Goal: Task Accomplishment & Management: Use online tool/utility

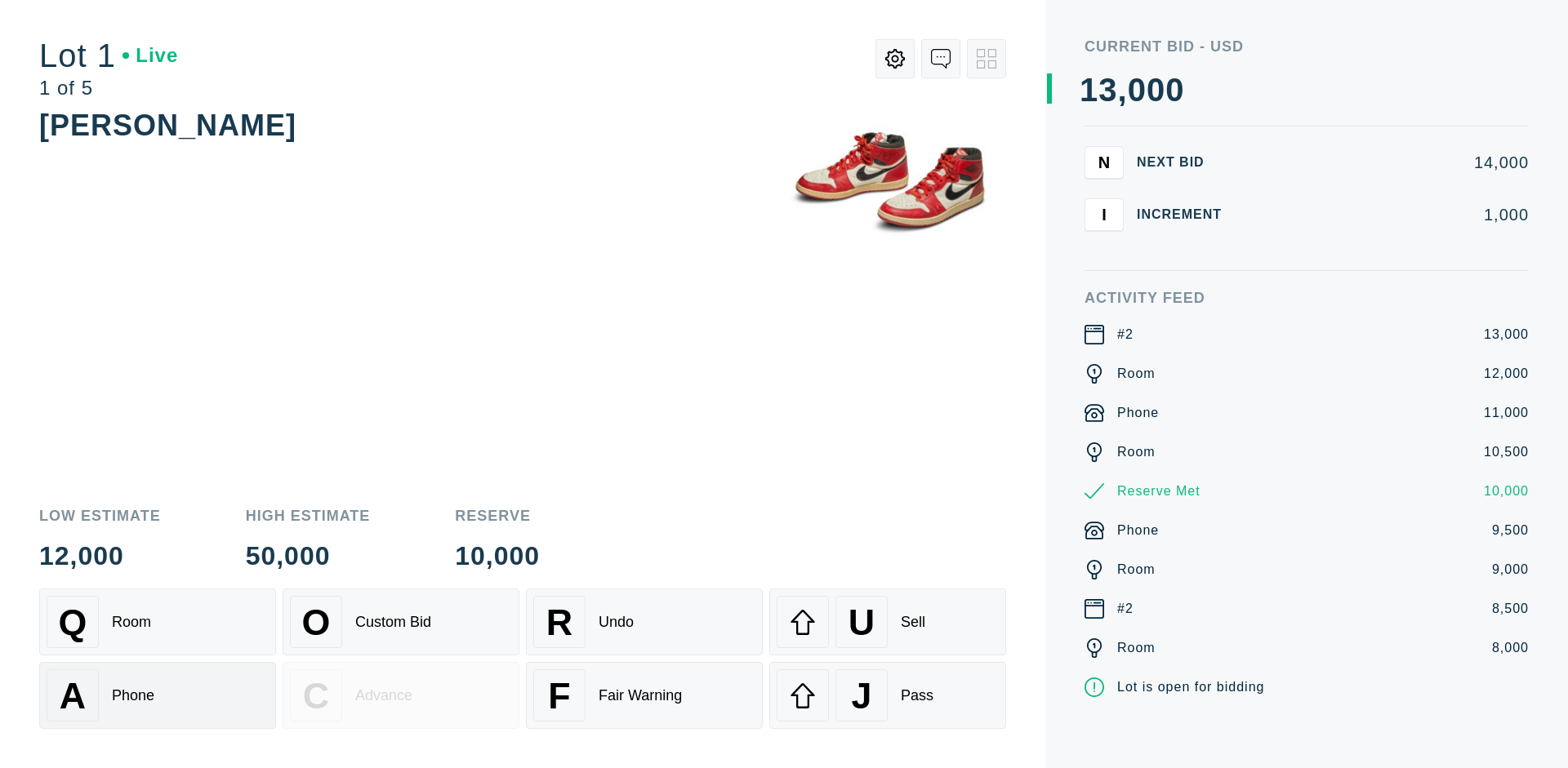
click at [157, 696] on div "A Phone" at bounding box center [157, 696] width 222 height 52
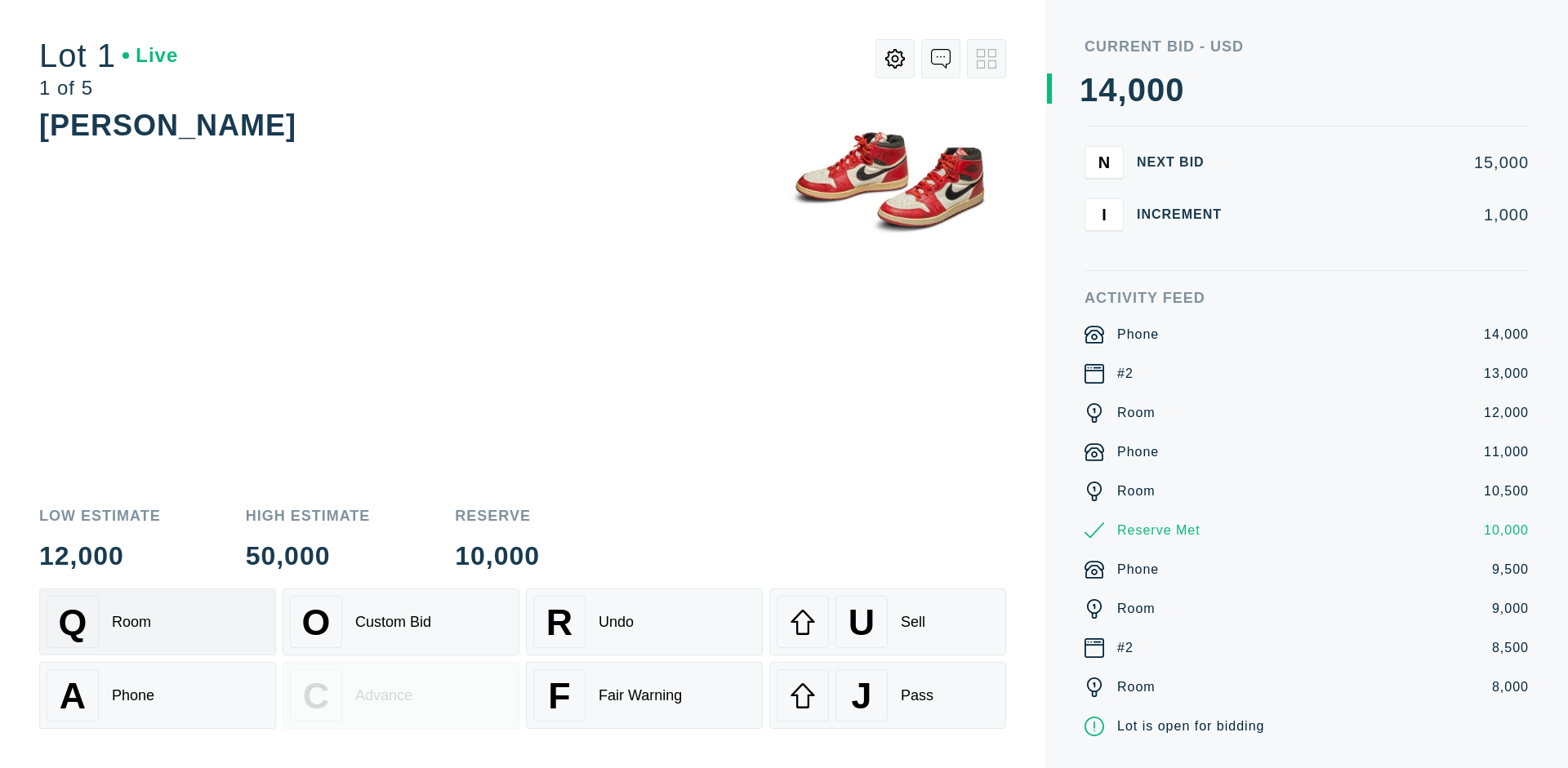
click at [157, 622] on div "Q Room" at bounding box center [157, 622] width 222 height 52
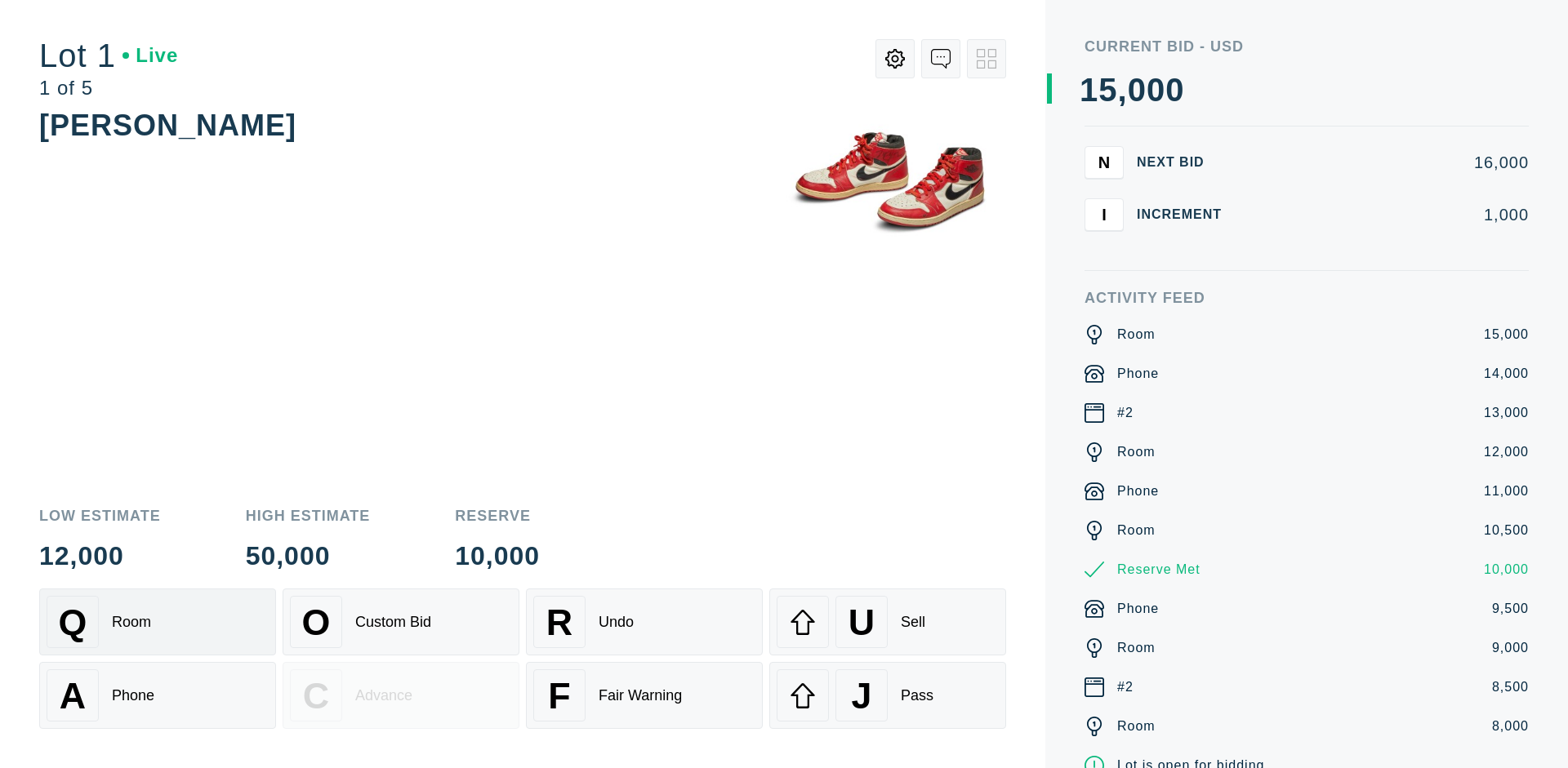
click at [645, 622] on div "R Undo" at bounding box center [644, 622] width 222 height 52
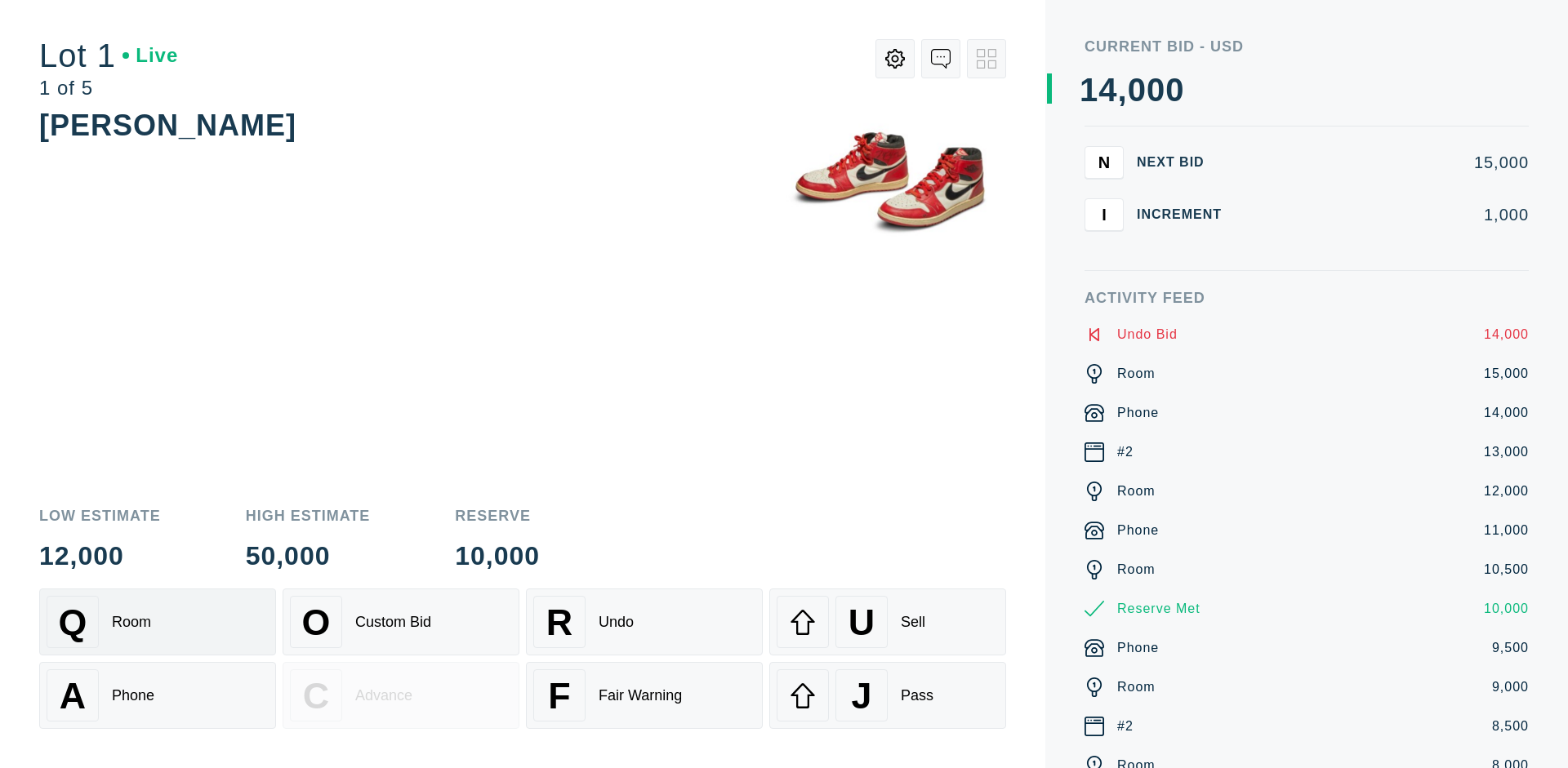
click at [157, 622] on div "Q Room" at bounding box center [157, 622] width 222 height 52
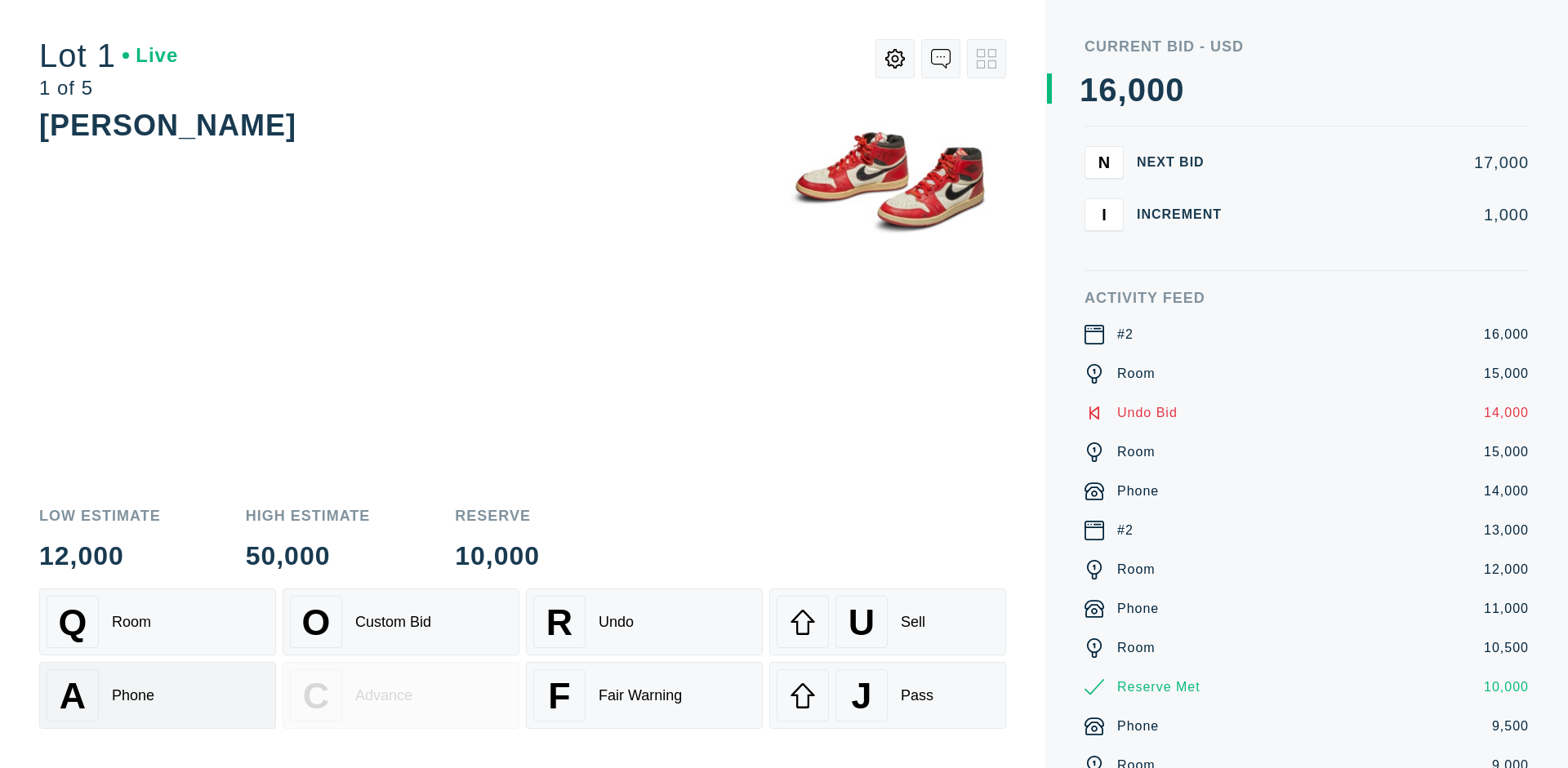
click at [157, 696] on div "A Phone" at bounding box center [157, 696] width 222 height 52
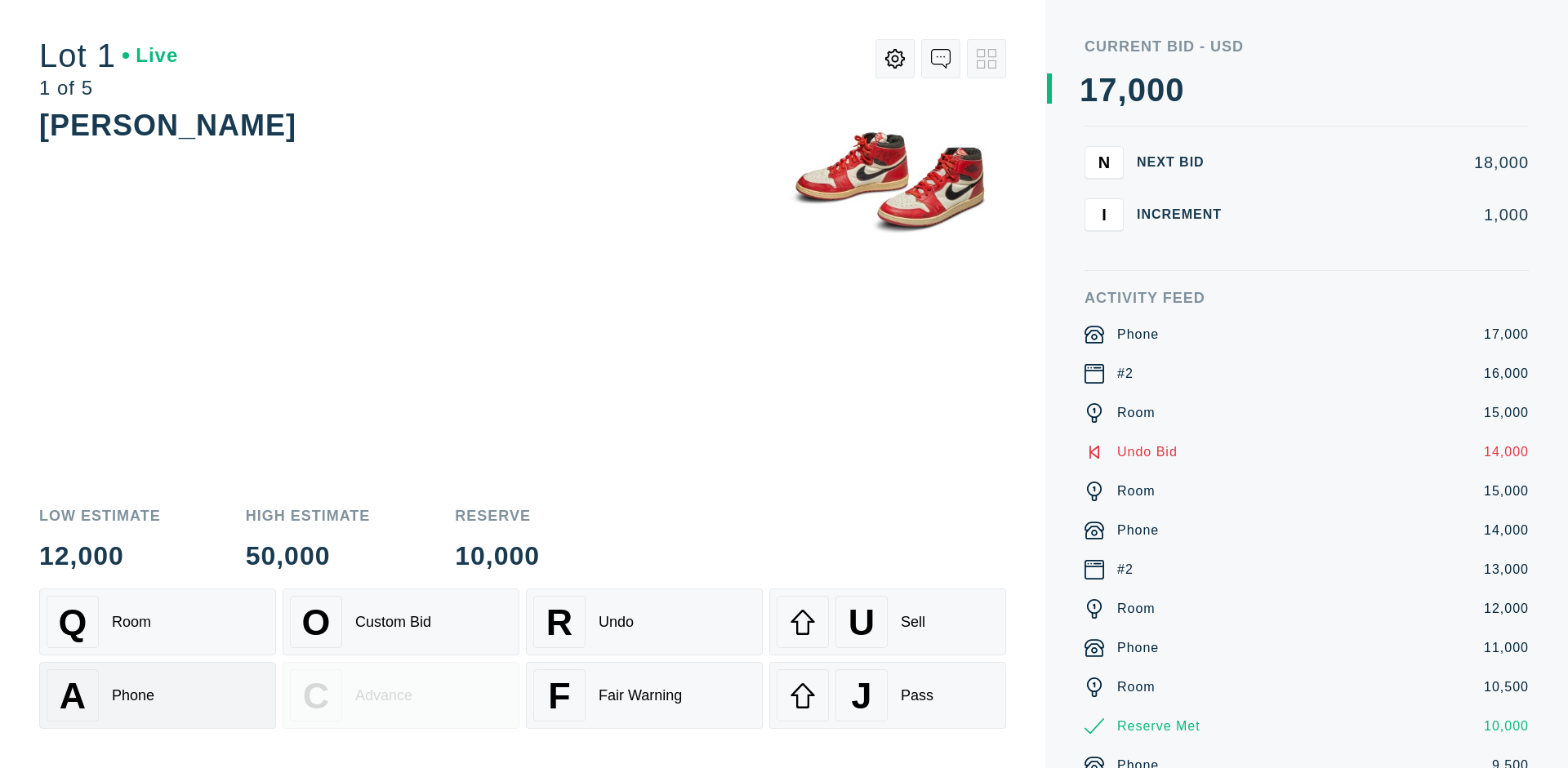
click at [157, 622] on div "Q Room" at bounding box center [157, 622] width 222 height 52
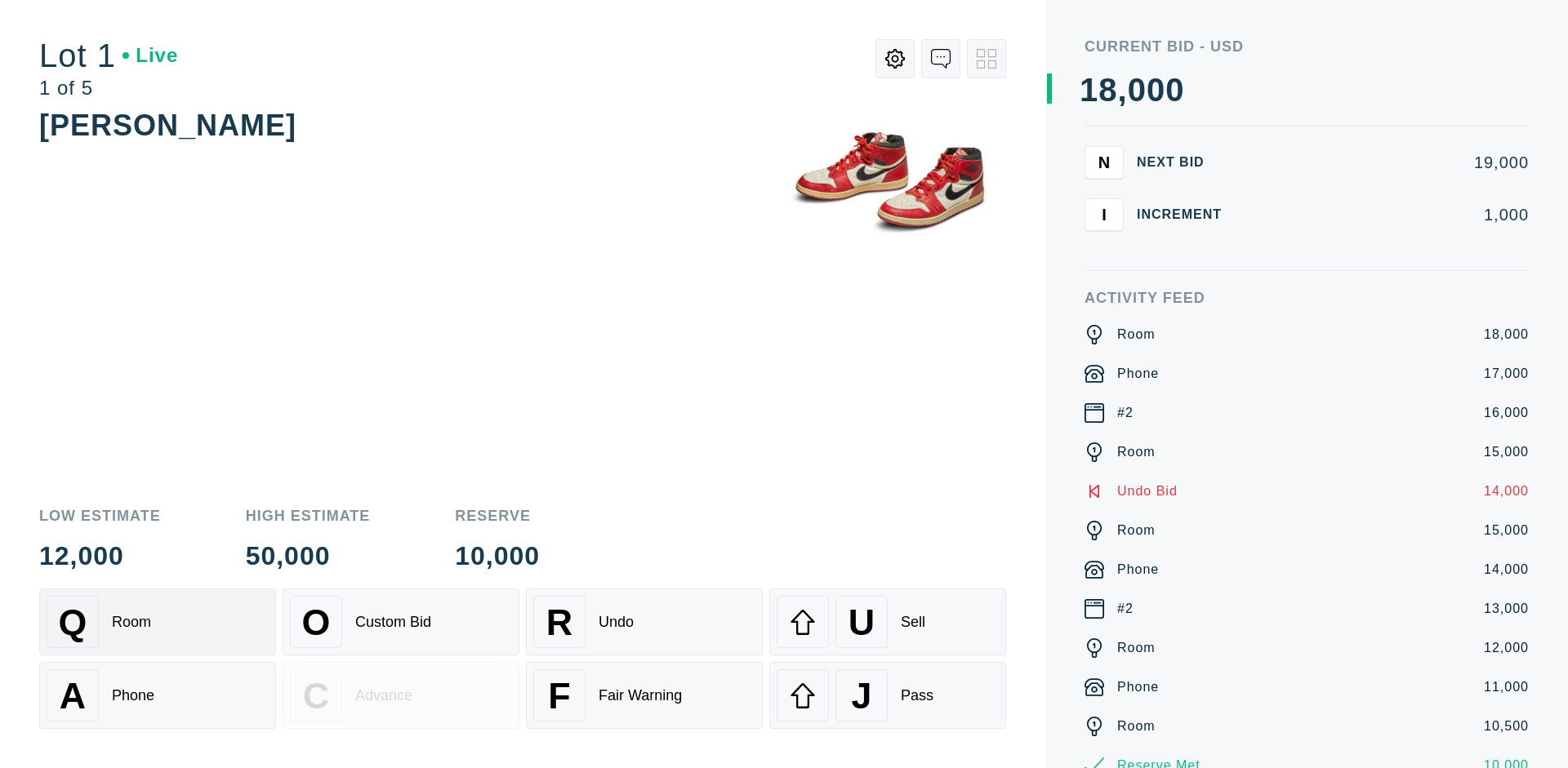
click at [645, 622] on div "R Undo" at bounding box center [644, 622] width 222 height 52
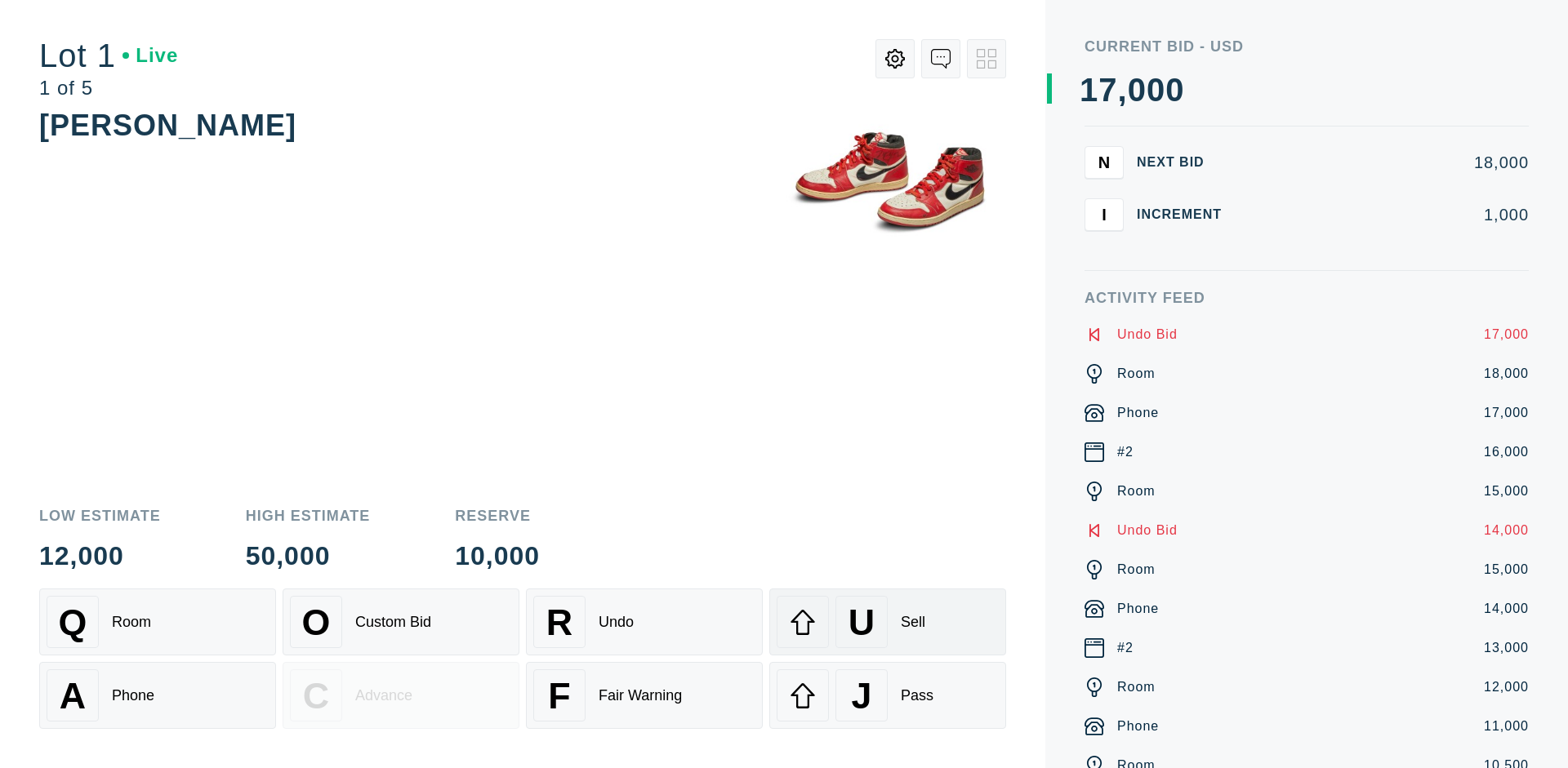
click at [888, 622] on div "U Sell" at bounding box center [888, 622] width 222 height 52
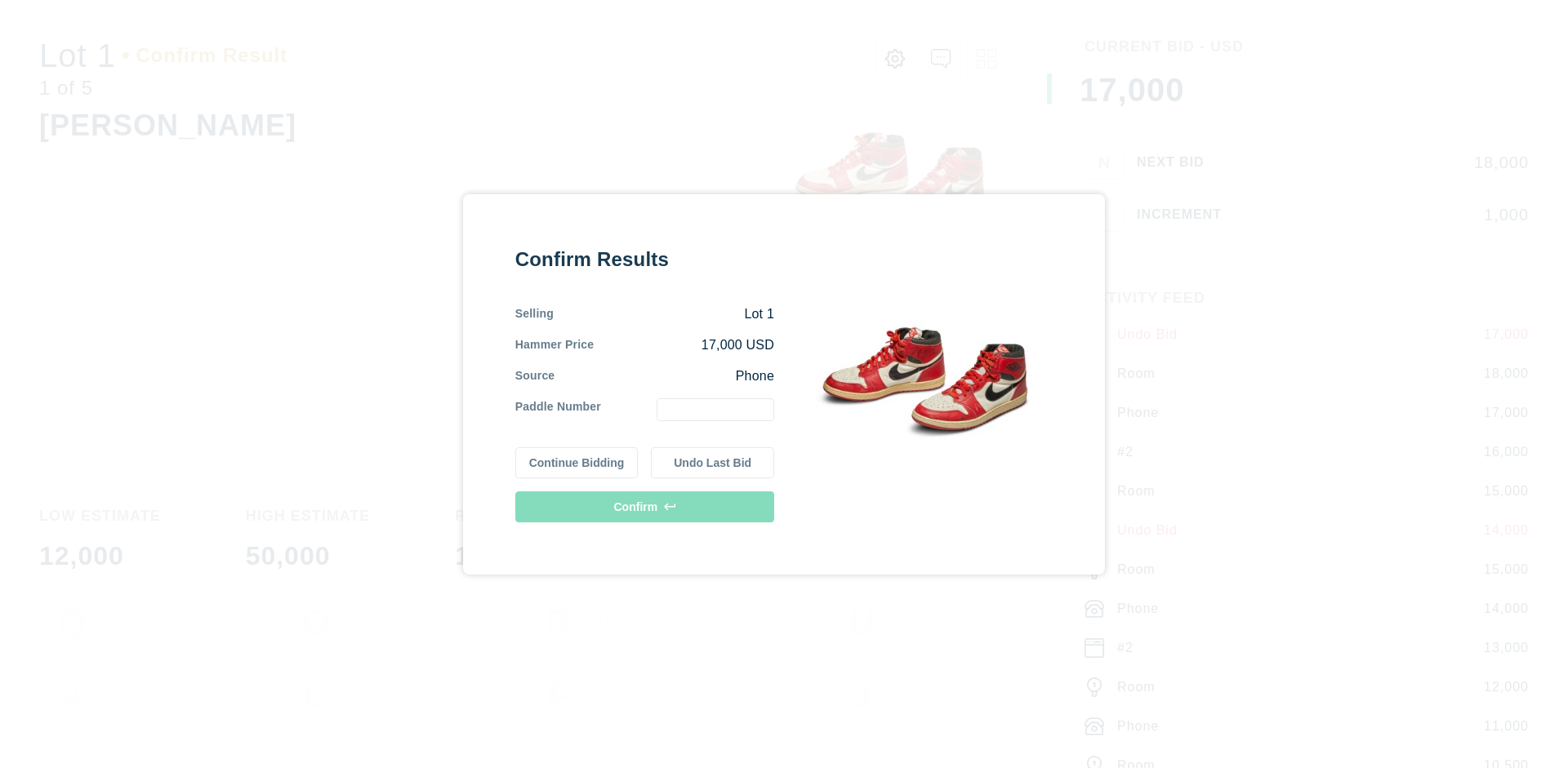
click at [577, 462] on button "Continue Bidding" at bounding box center [576, 463] width 123 height 31
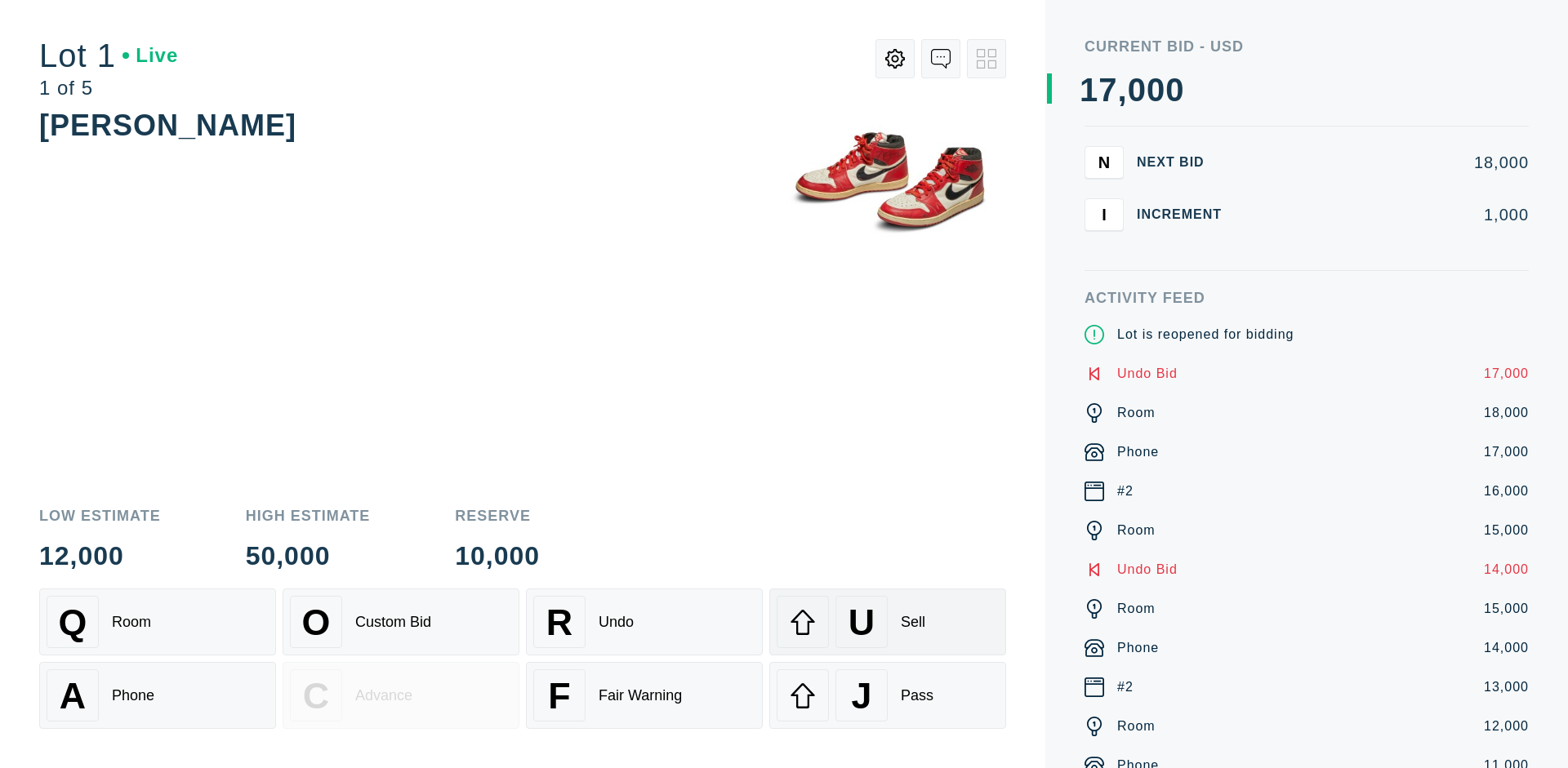
click at [888, 622] on div "U Sell" at bounding box center [888, 622] width 222 height 52
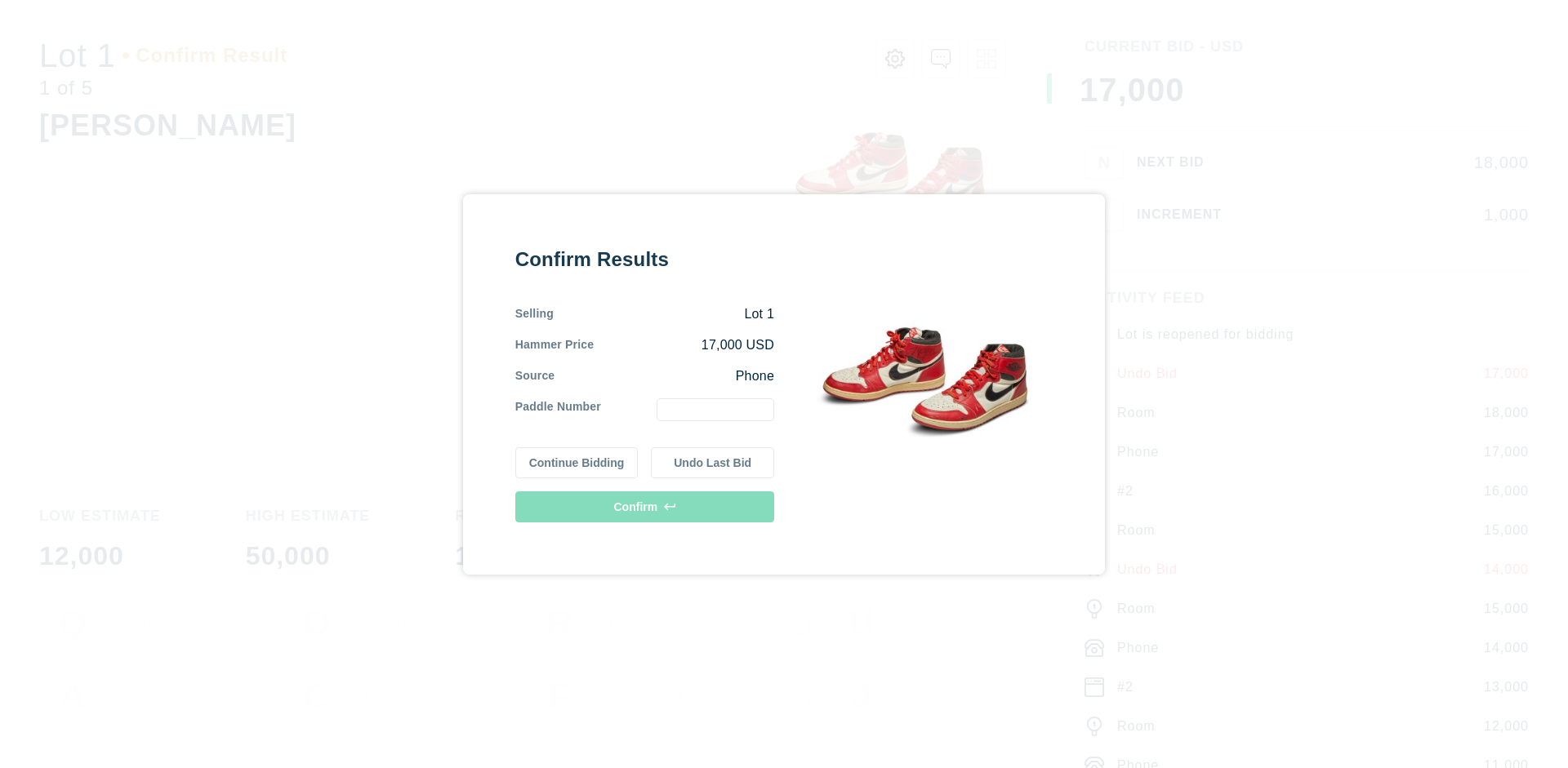
click at [713, 462] on button "Undo Last Bid" at bounding box center [712, 463] width 123 height 31
click at [577, 460] on button "Continue Bidding" at bounding box center [576, 461] width 123 height 31
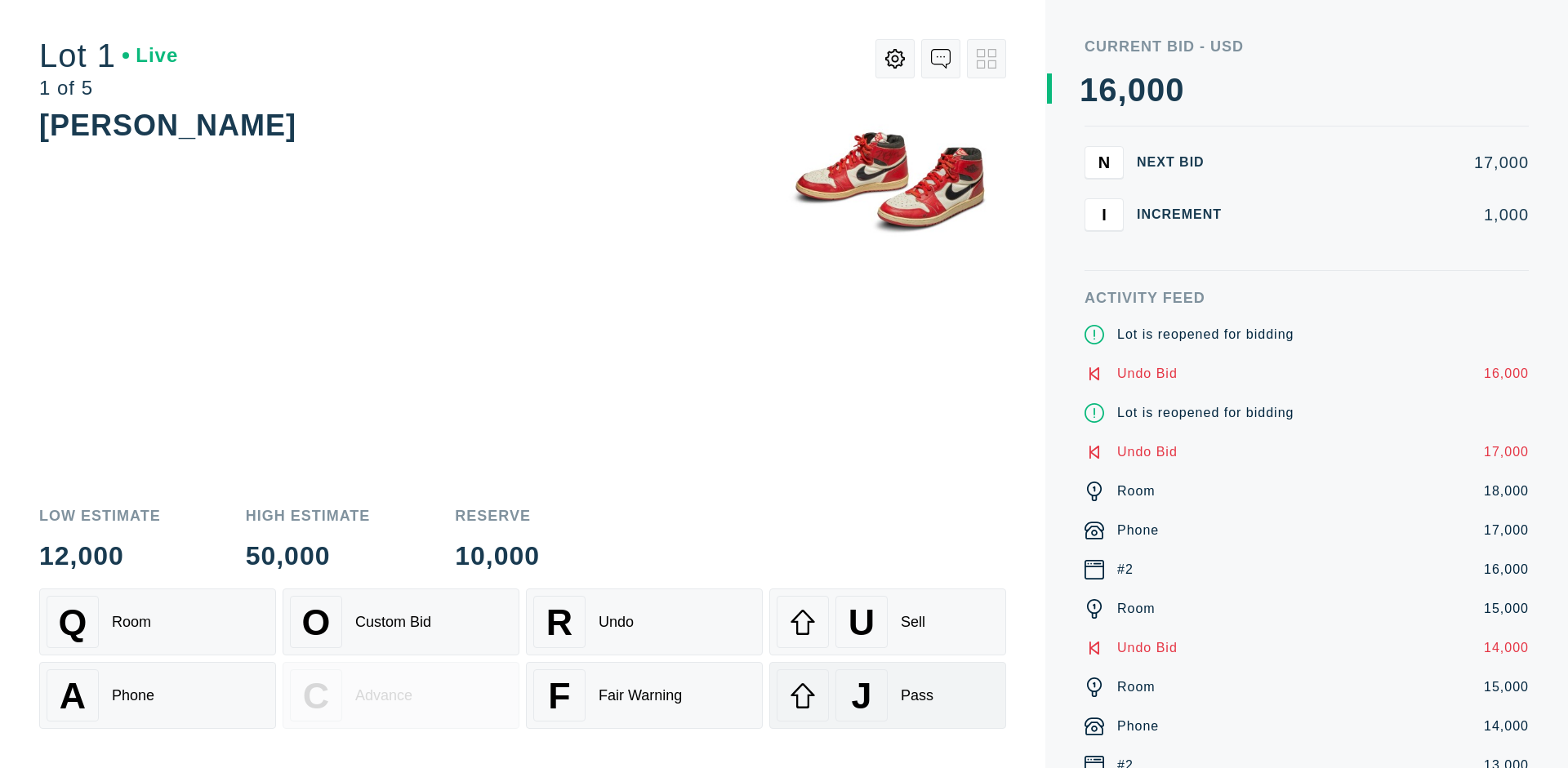
click at [888, 696] on div "J Pass" at bounding box center [888, 696] width 222 height 52
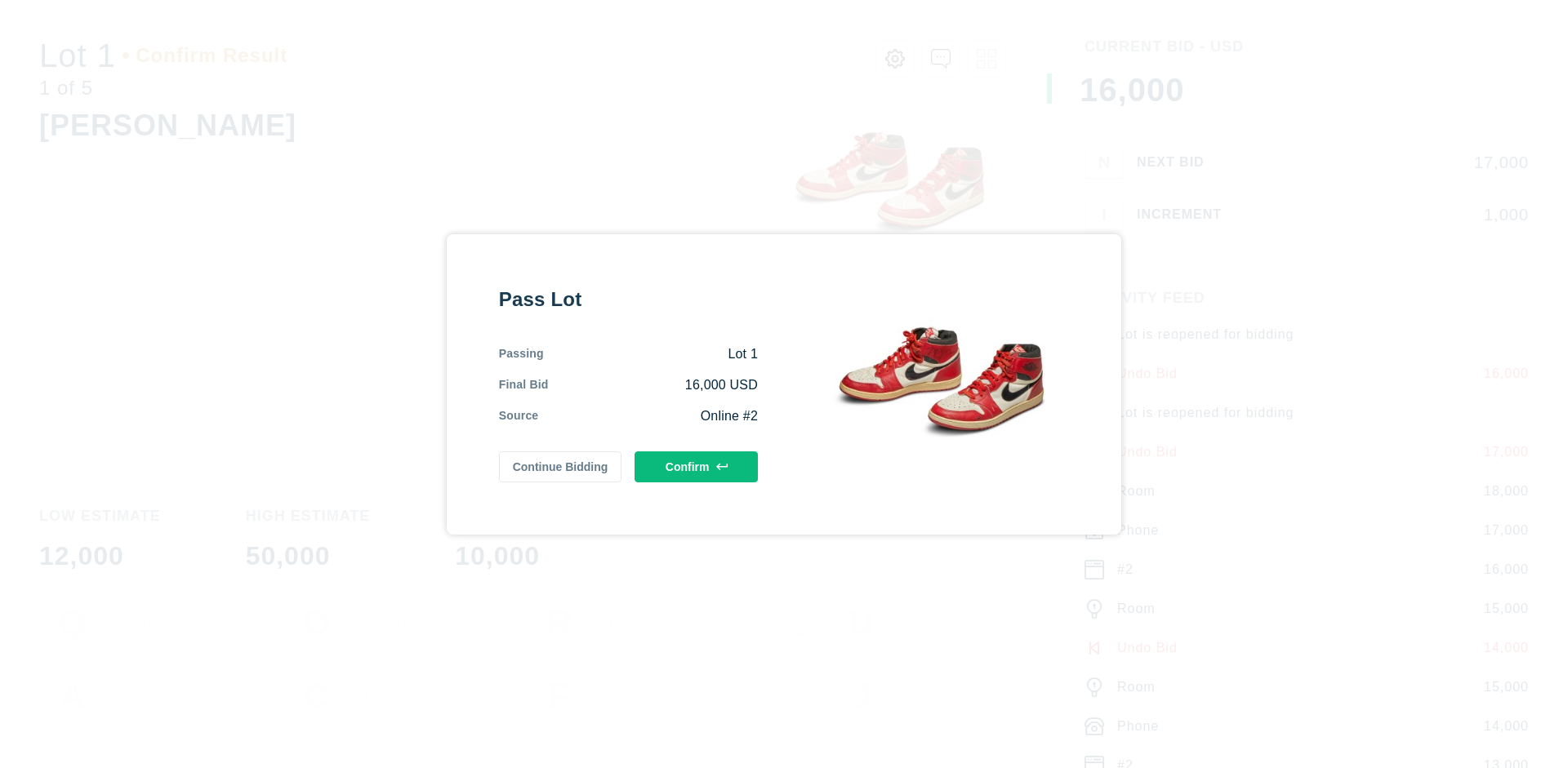
click at [696, 467] on button "Confirm" at bounding box center [696, 467] width 123 height 31
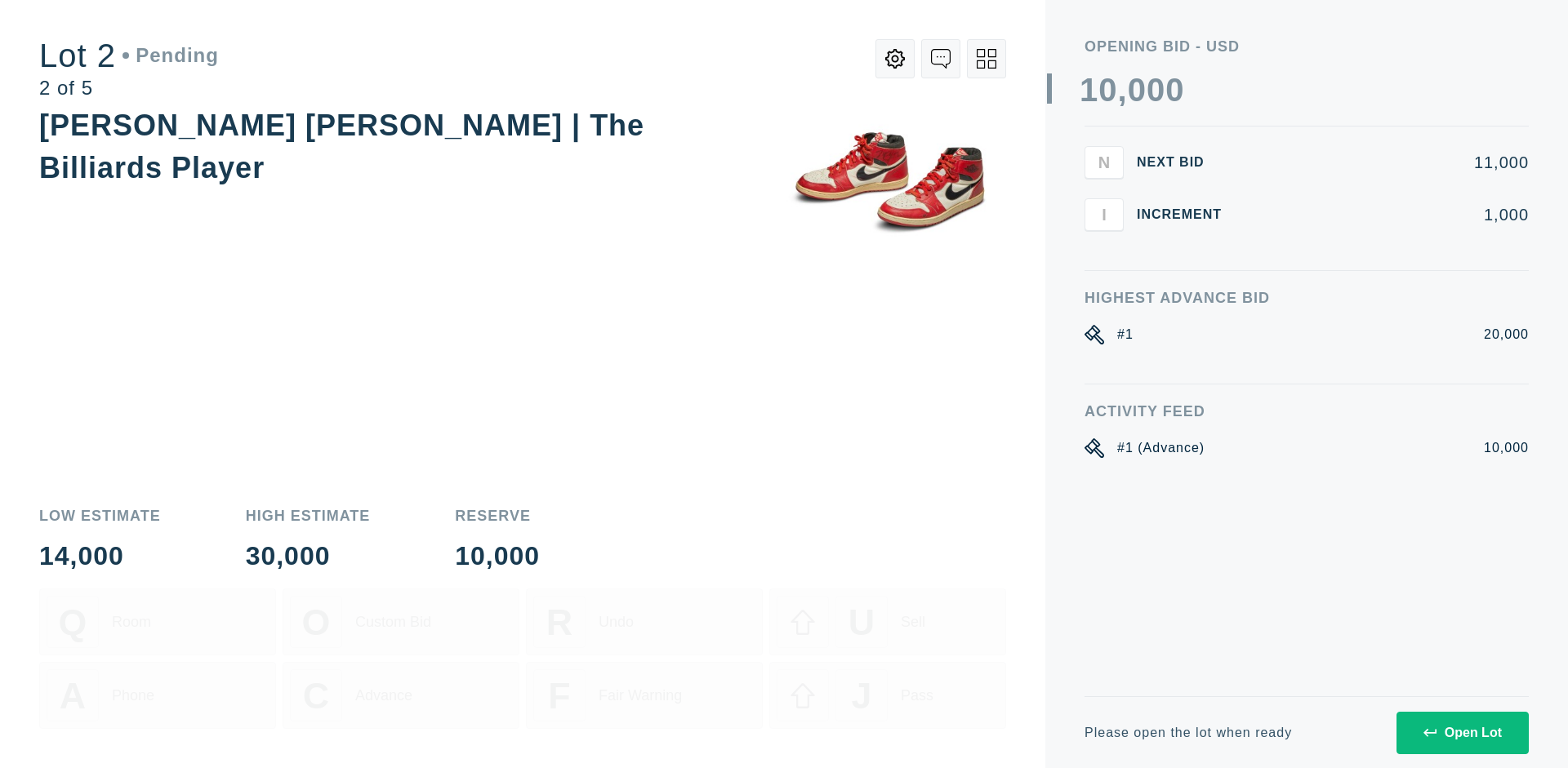
click at [1462, 732] on div "Open Lot" at bounding box center [1462, 733] width 79 height 15
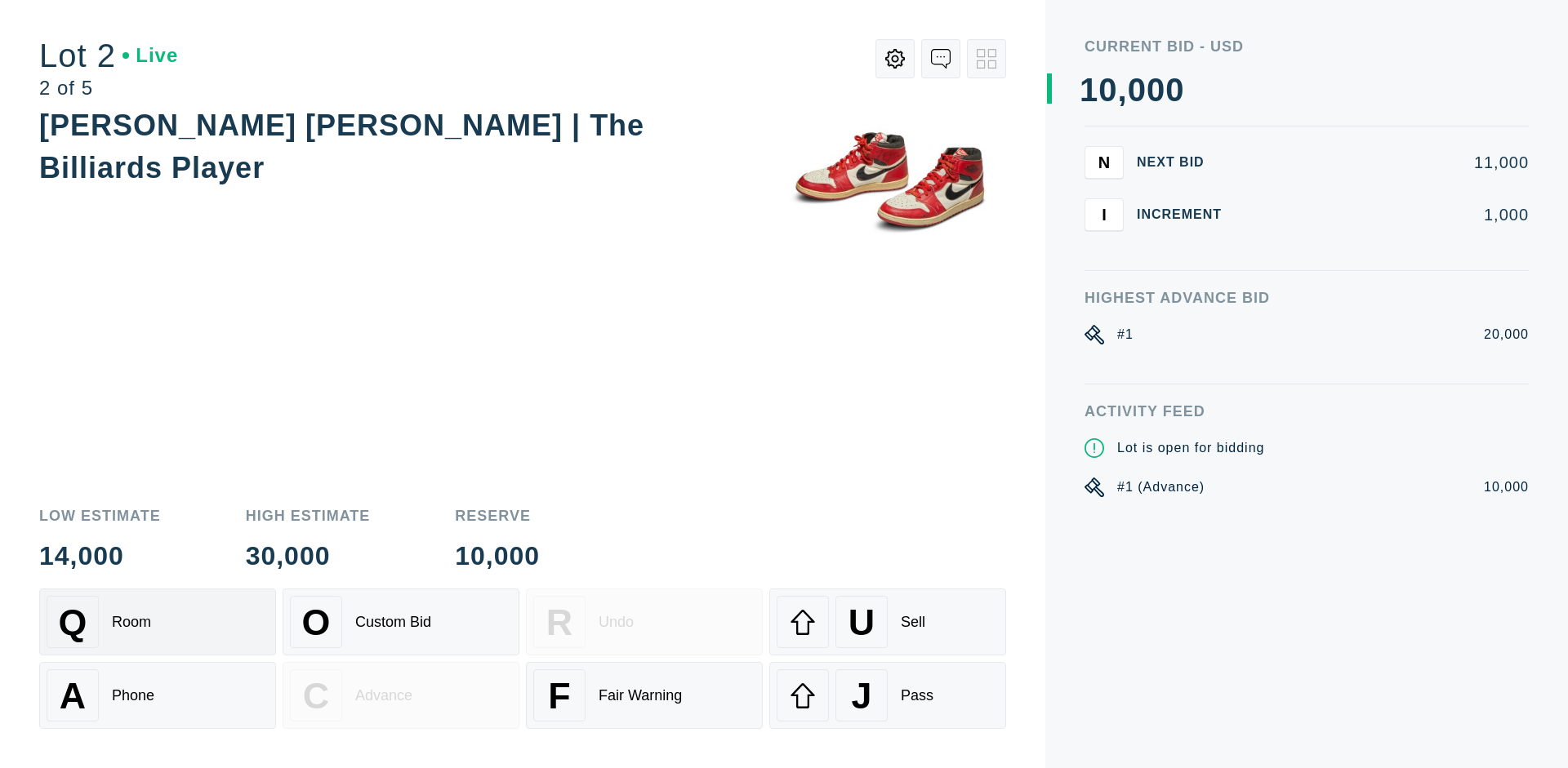
click at [157, 622] on div "Q Room" at bounding box center [157, 622] width 222 height 52
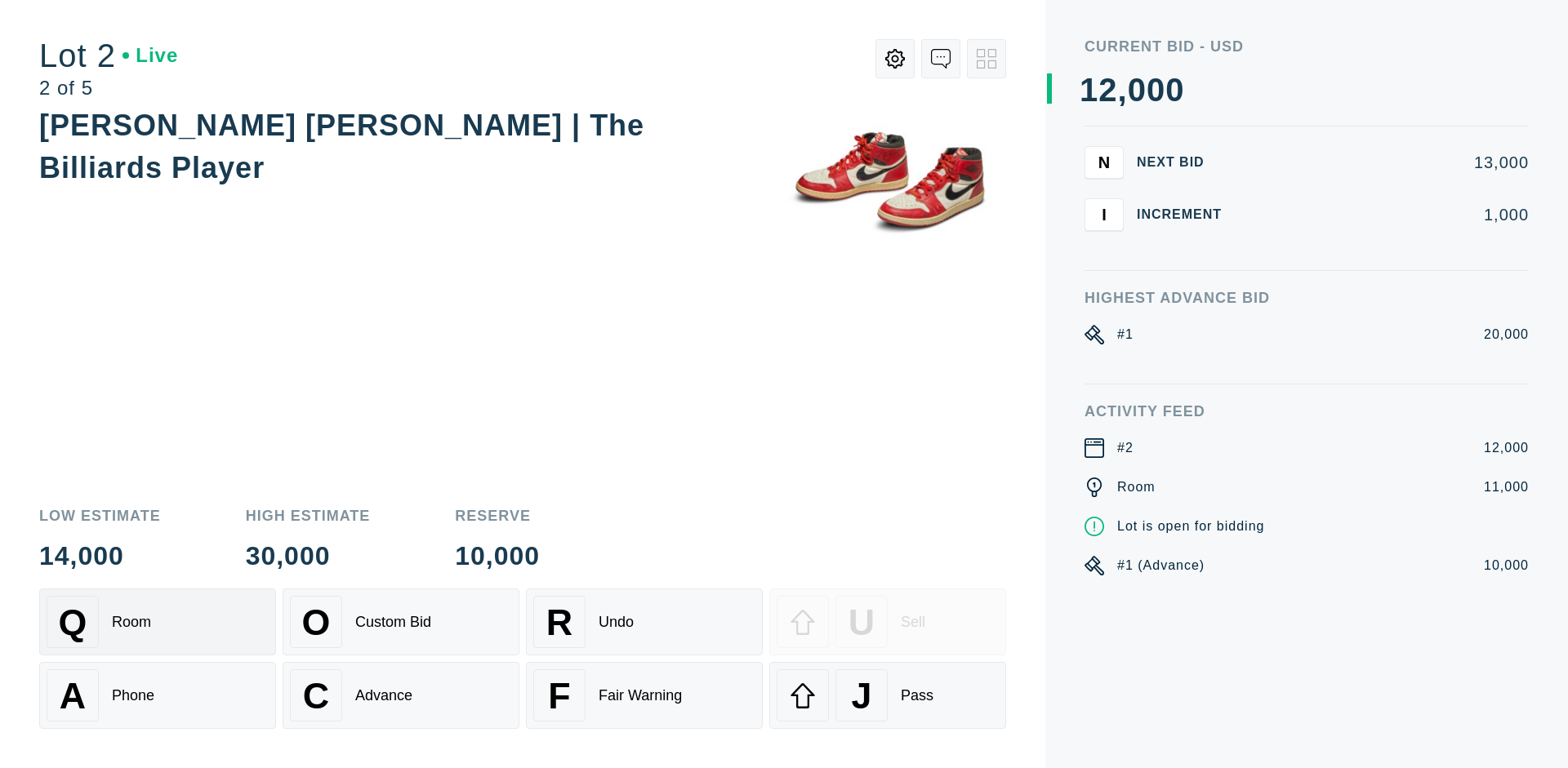
click at [401, 696] on div "Advance" at bounding box center [383, 696] width 57 height 17
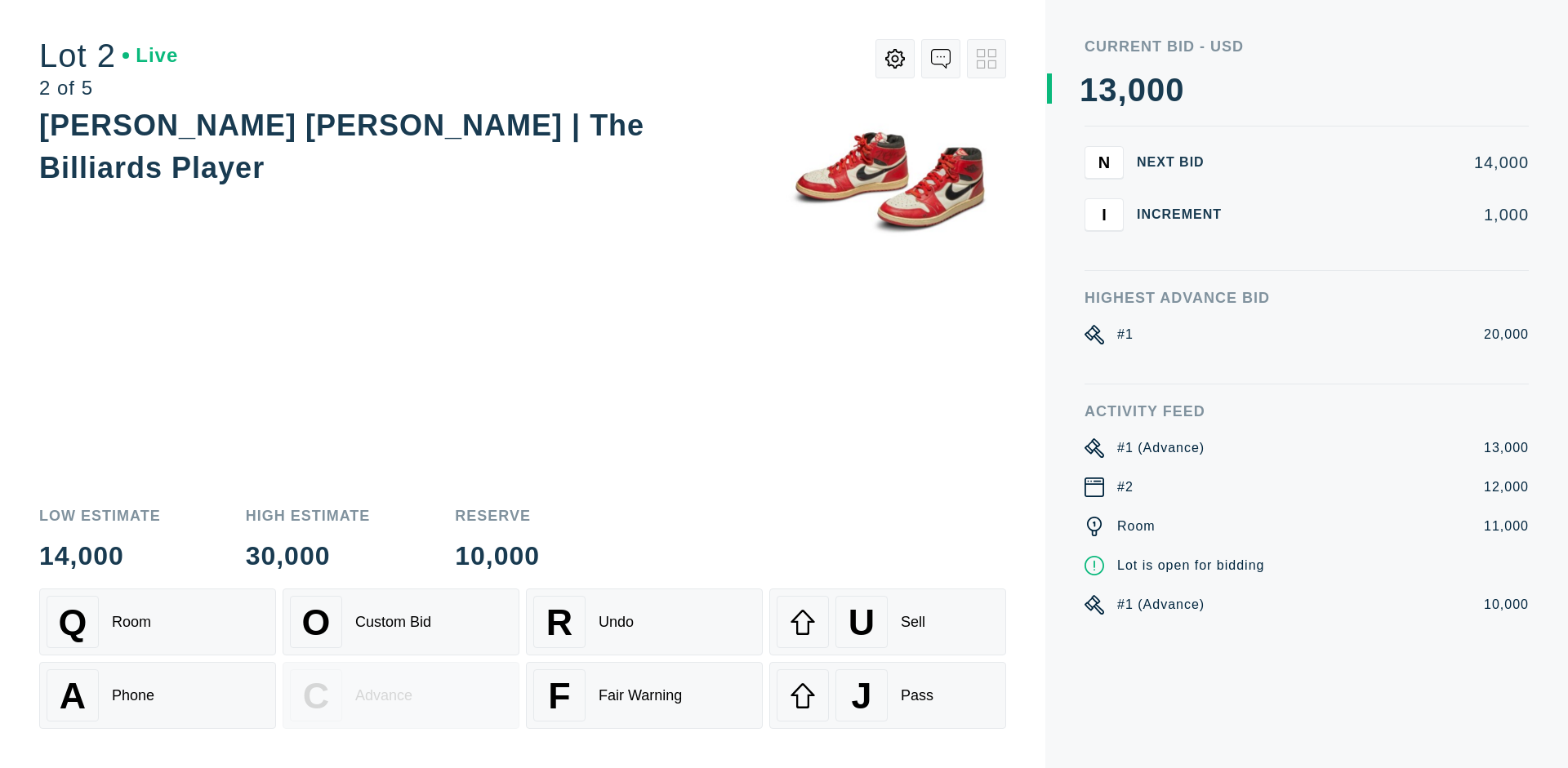
click at [888, 622] on div "U Sell" at bounding box center [888, 622] width 222 height 52
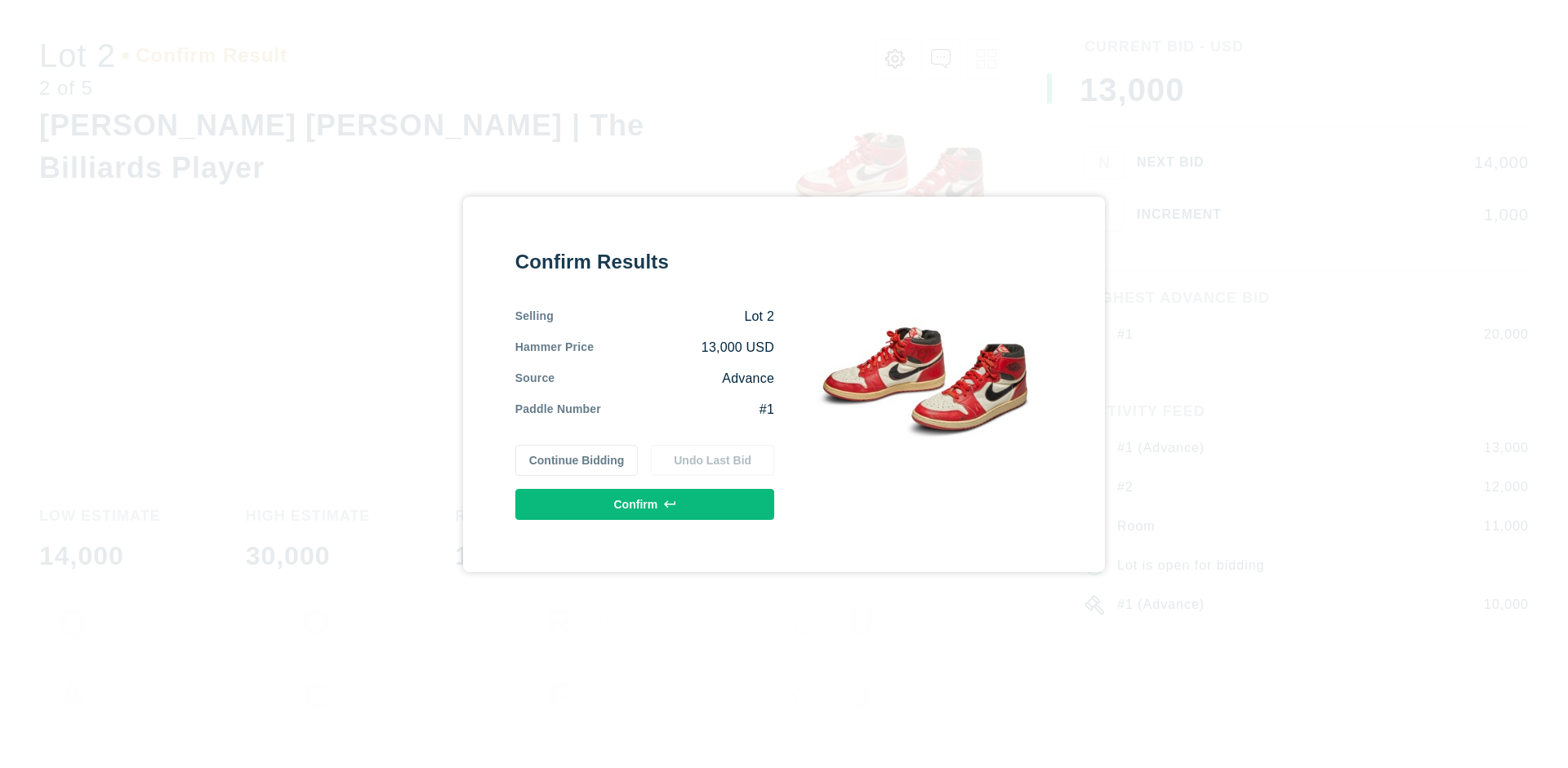
click at [645, 504] on button "Confirm" at bounding box center [645, 505] width 259 height 31
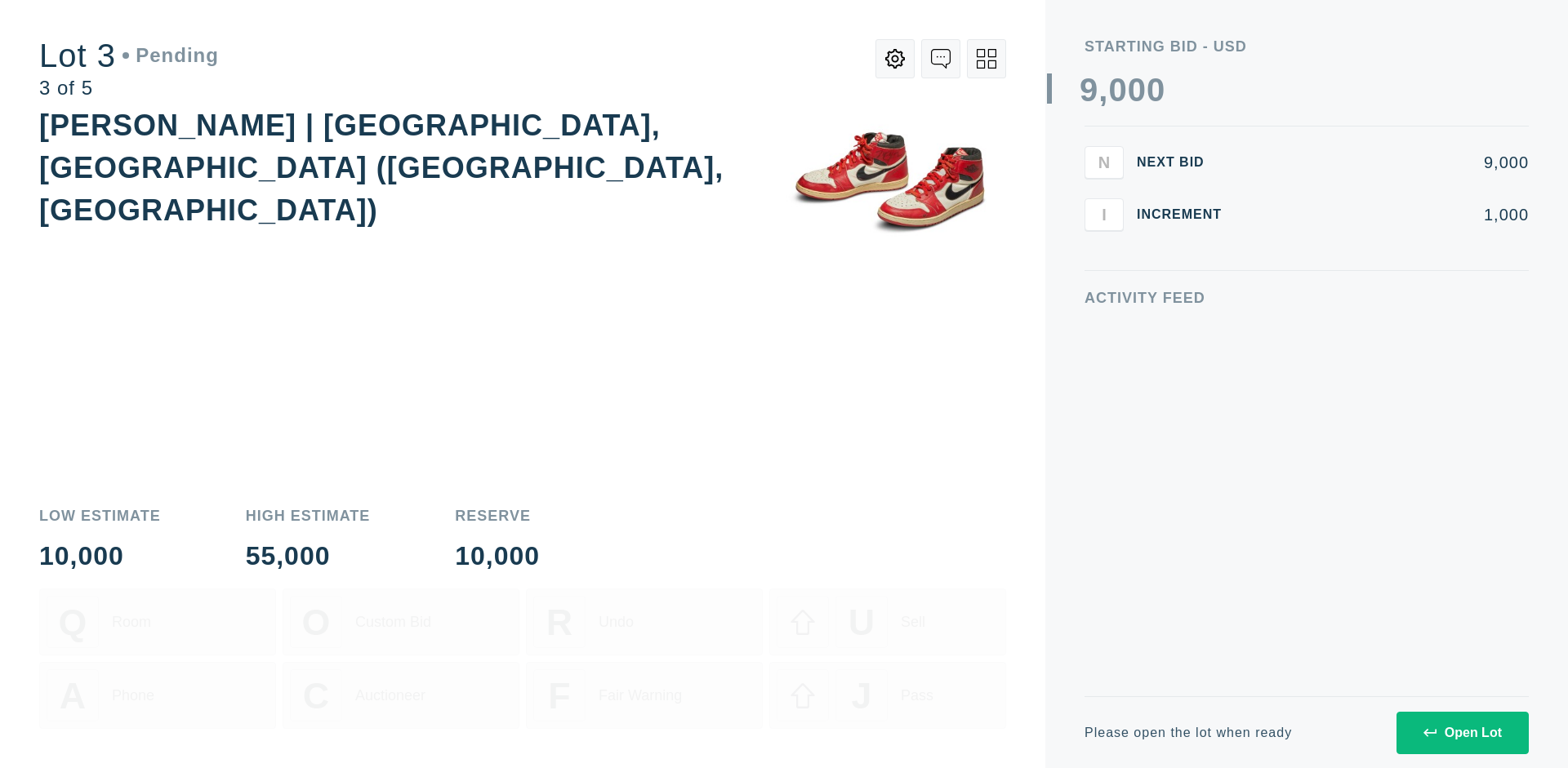
click at [1462, 732] on div "Open Lot" at bounding box center [1462, 733] width 79 height 15
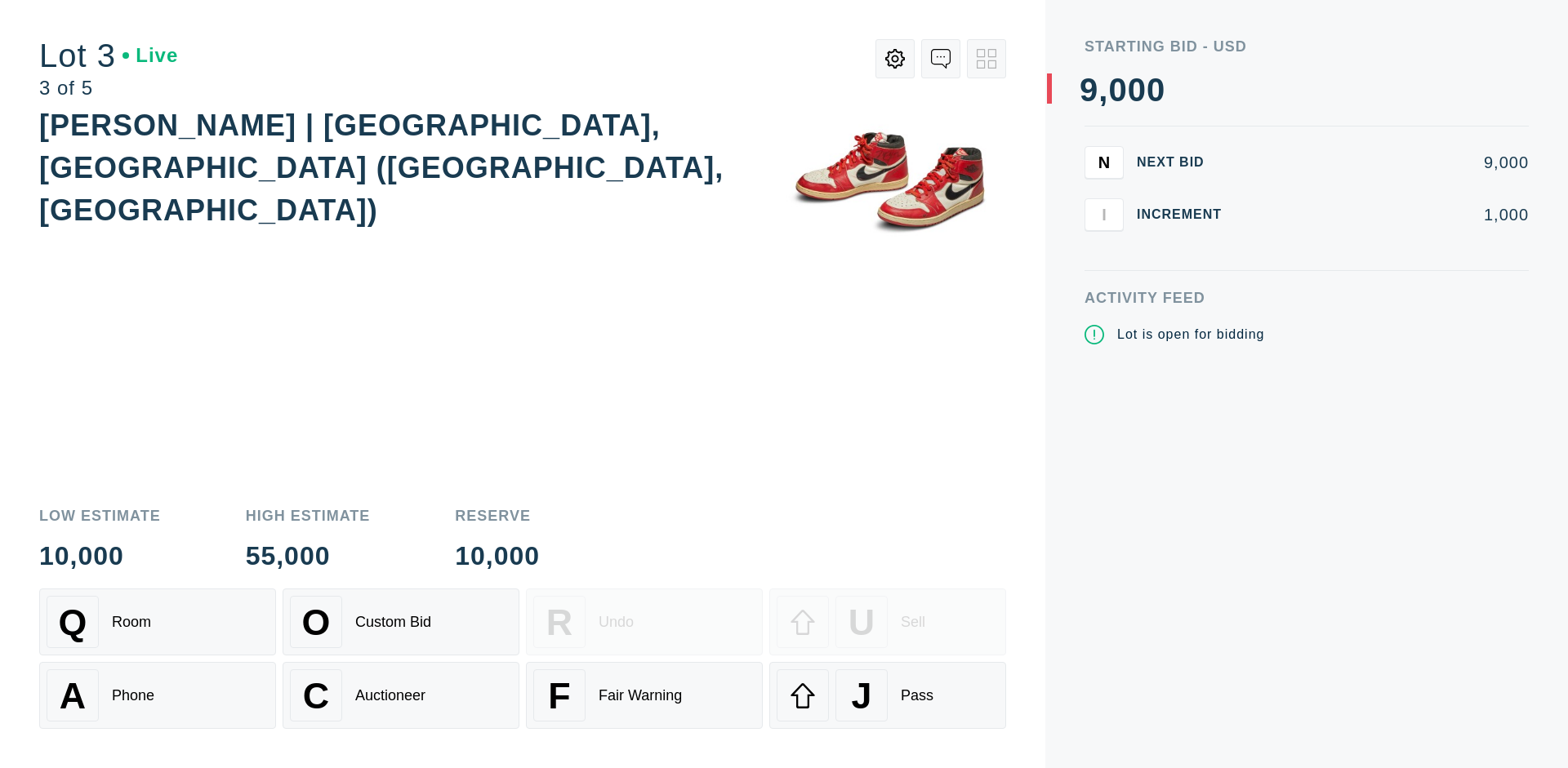
click at [888, 696] on div "J Pass" at bounding box center [888, 696] width 222 height 52
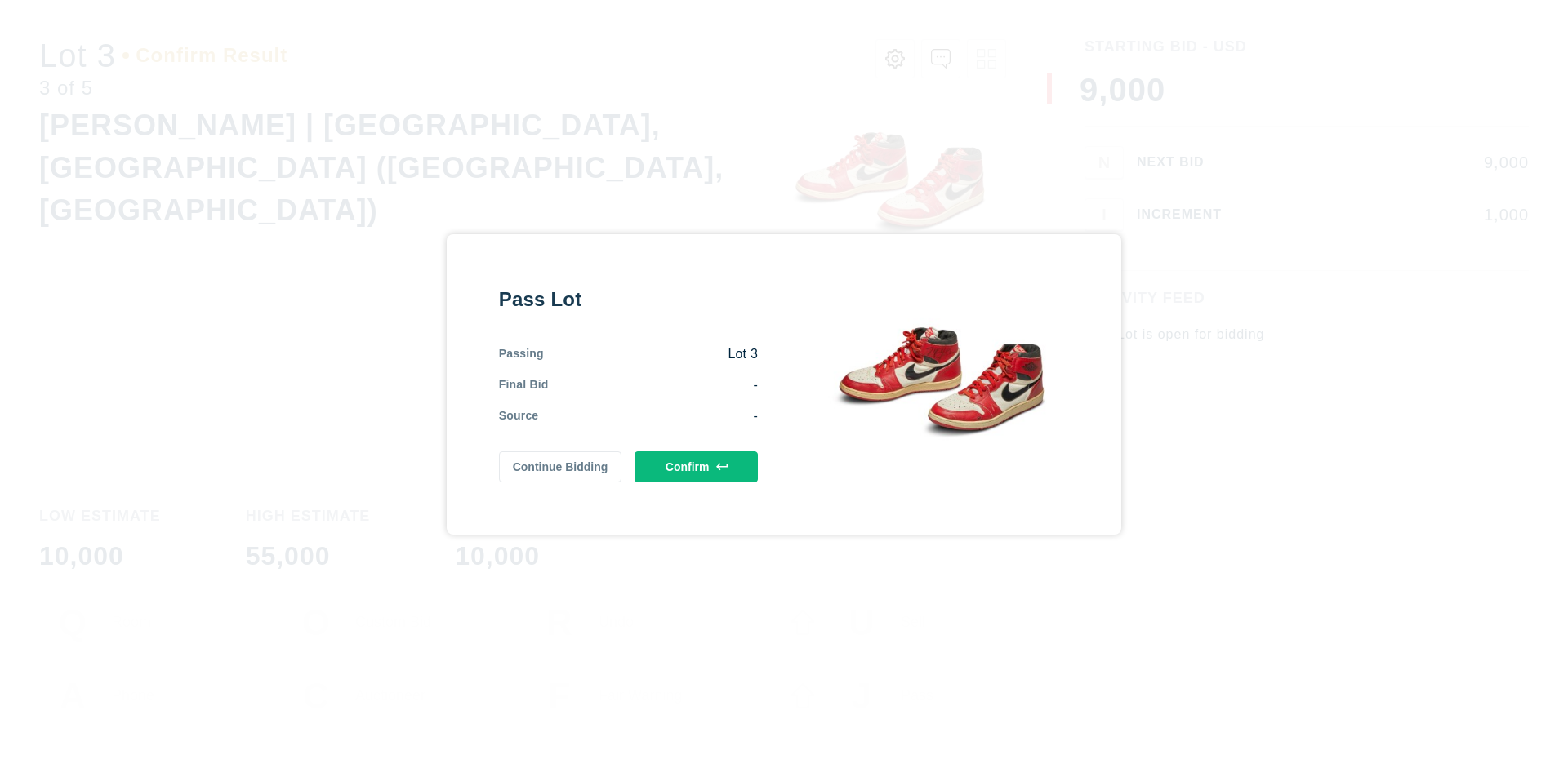
click at [696, 467] on button "Confirm" at bounding box center [696, 467] width 123 height 31
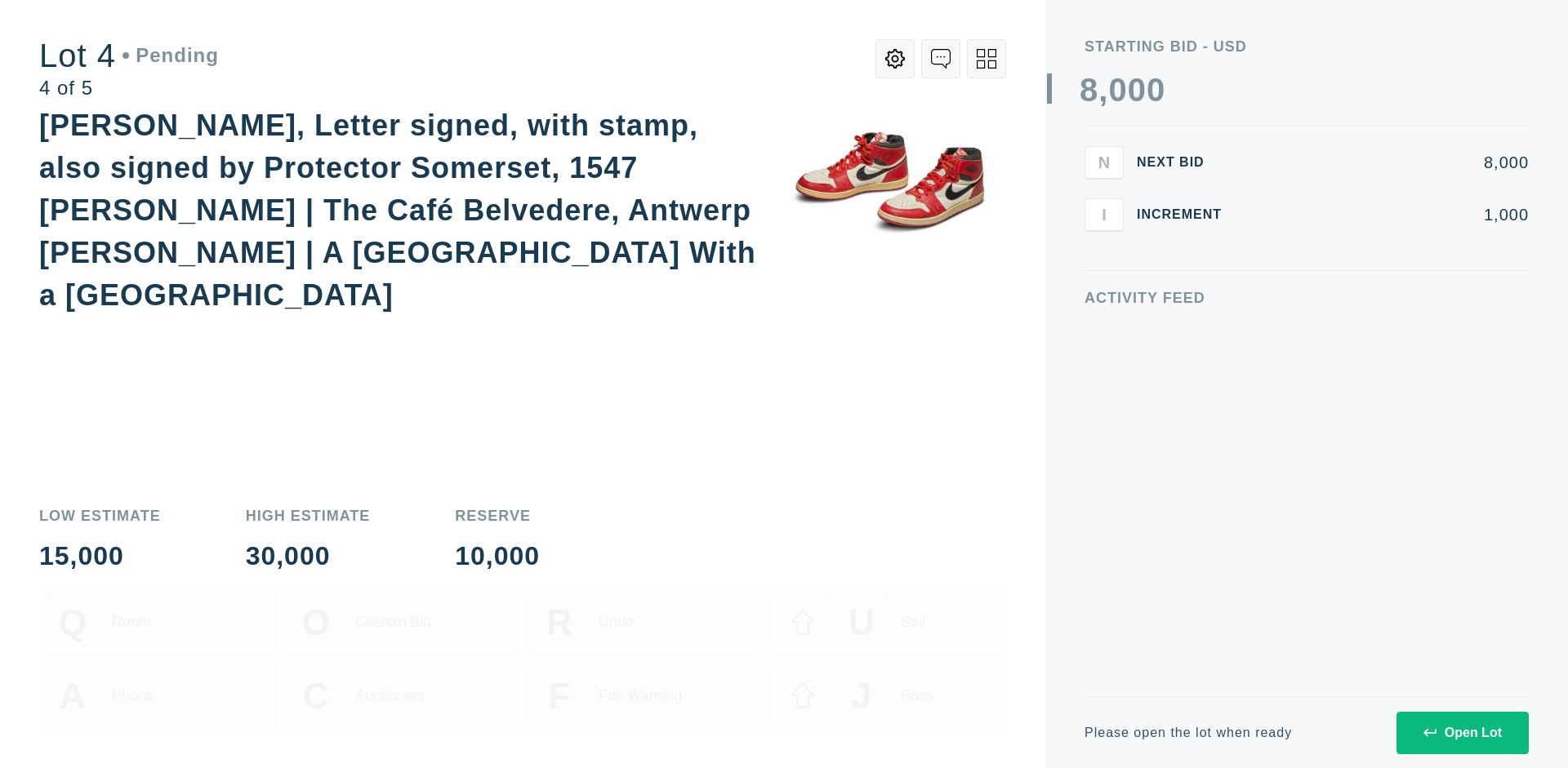
click at [1462, 732] on div "Open Lot" at bounding box center [1462, 733] width 79 height 15
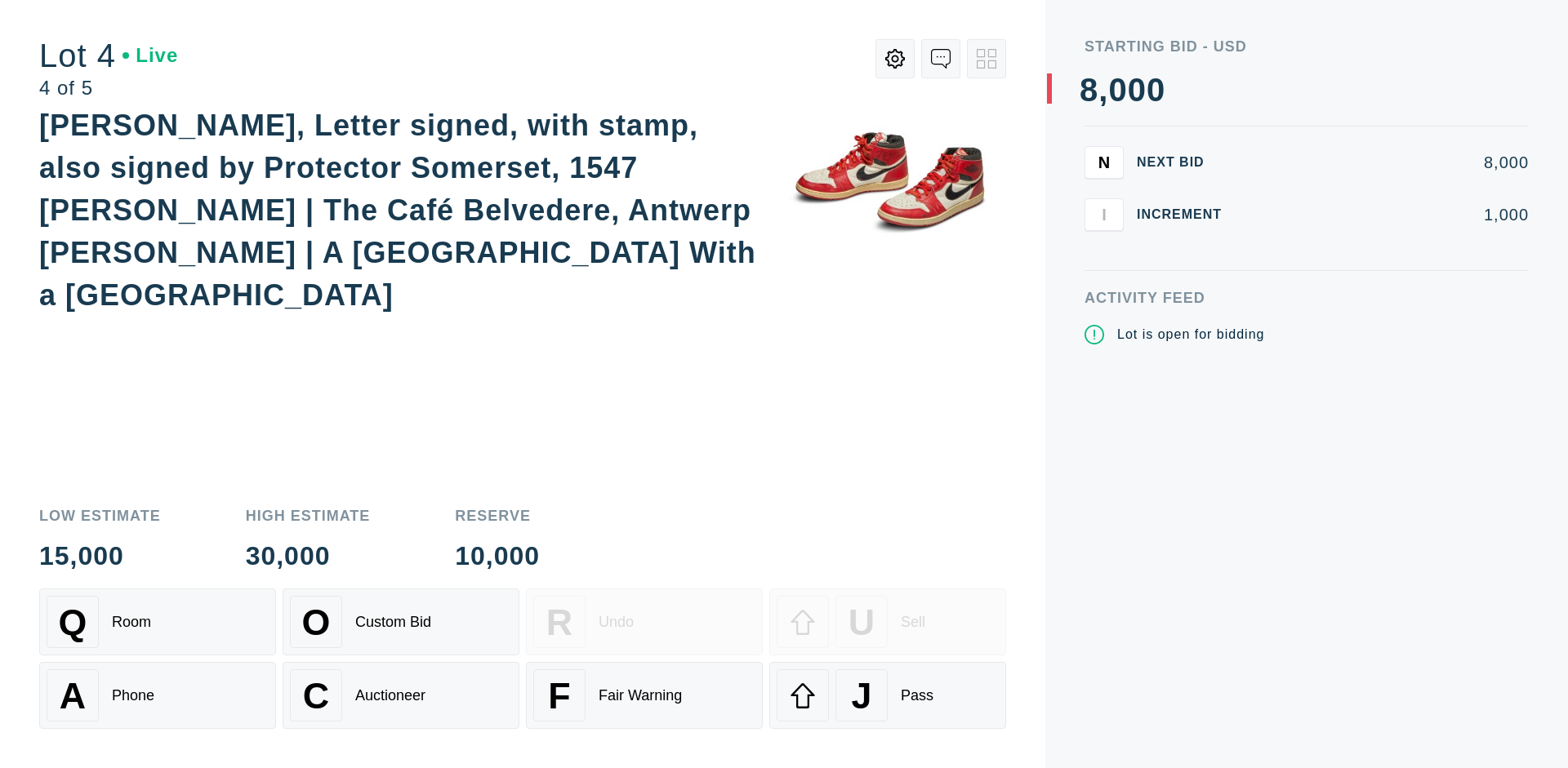
click at [157, 622] on div "Q Room" at bounding box center [157, 622] width 222 height 52
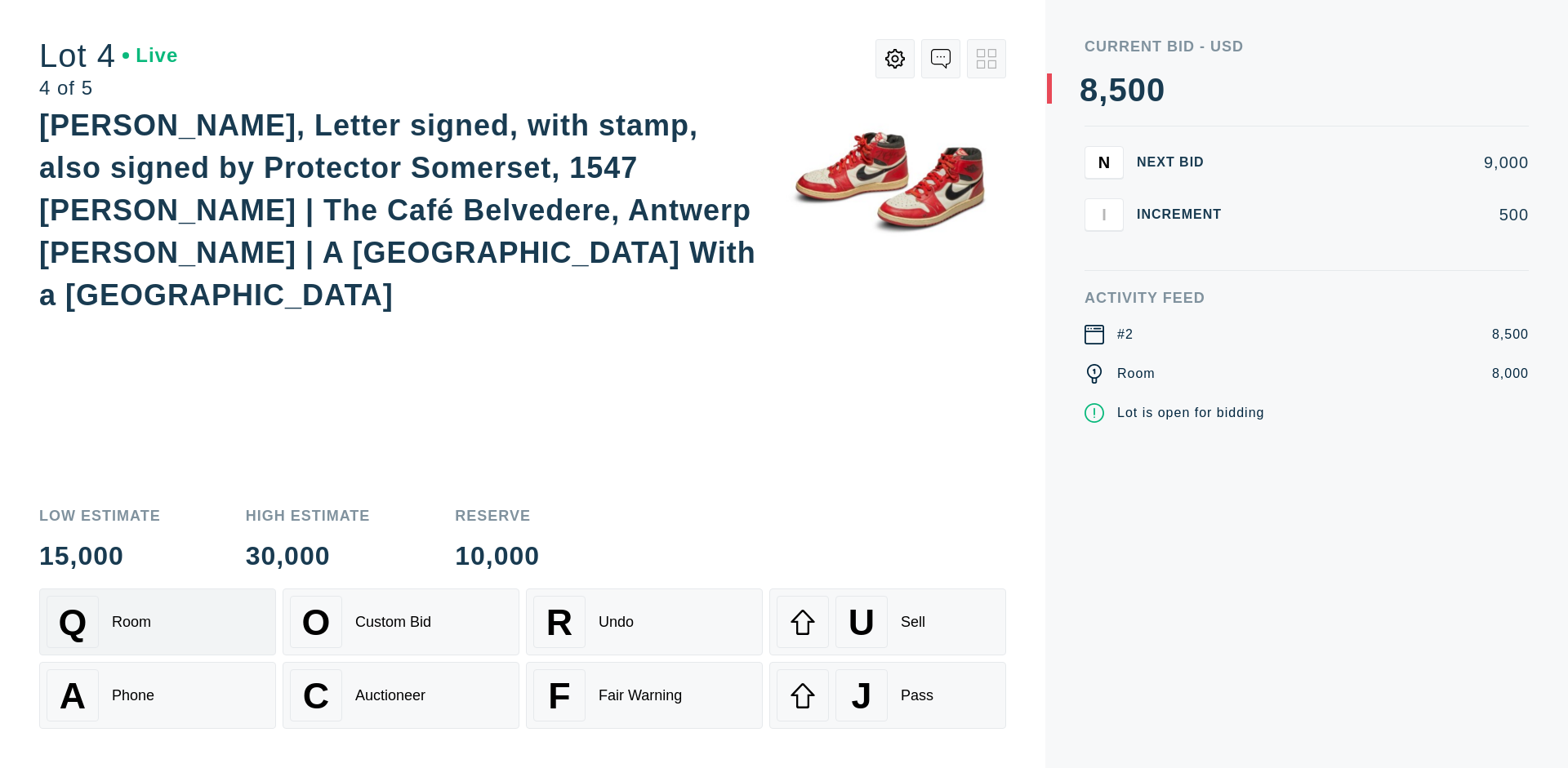
click at [401, 696] on div "Auctioneer" at bounding box center [390, 696] width 70 height 17
click at [888, 696] on div "J Pass" at bounding box center [888, 696] width 222 height 52
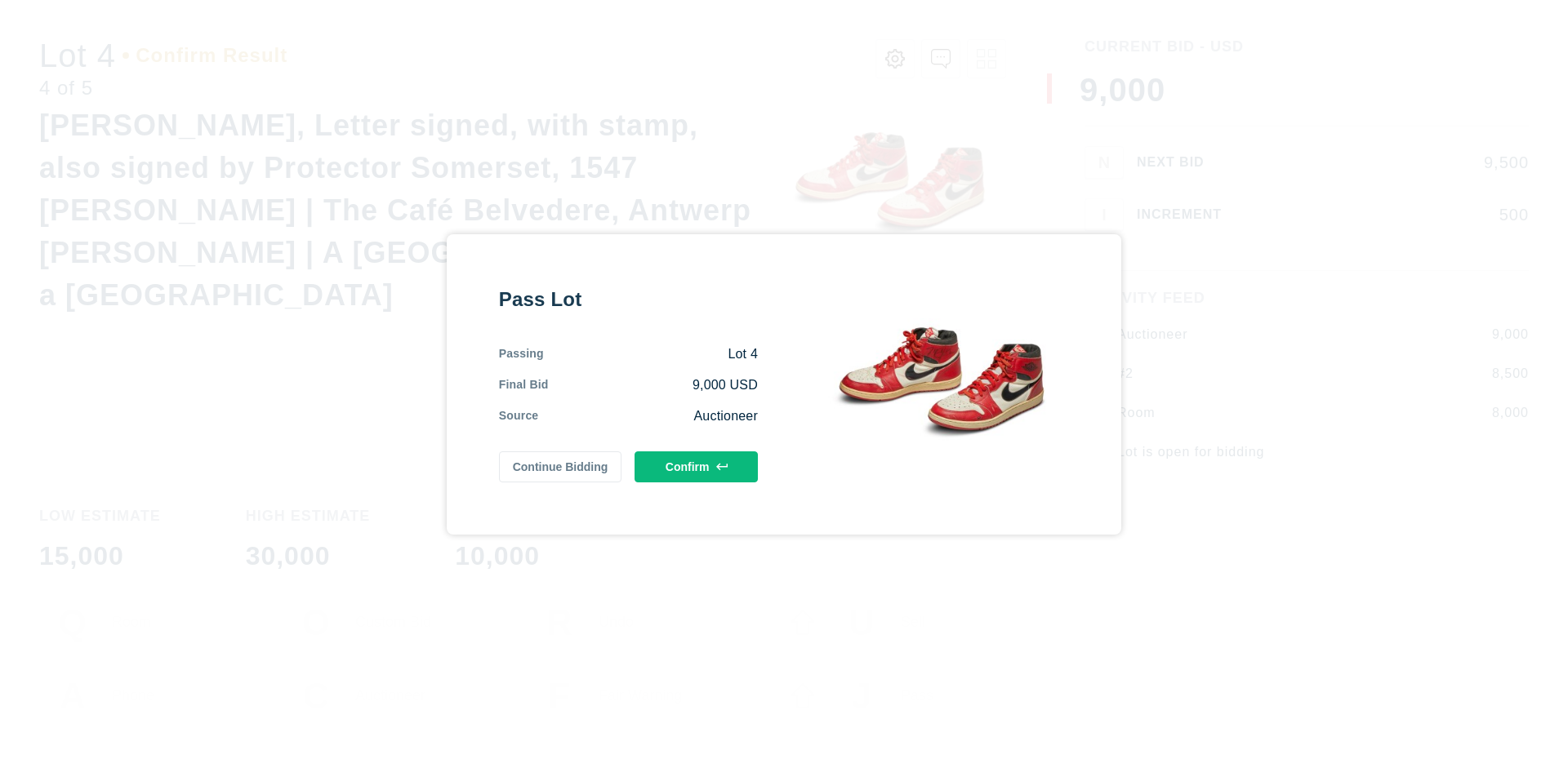
click at [696, 467] on button "Confirm" at bounding box center [696, 467] width 123 height 31
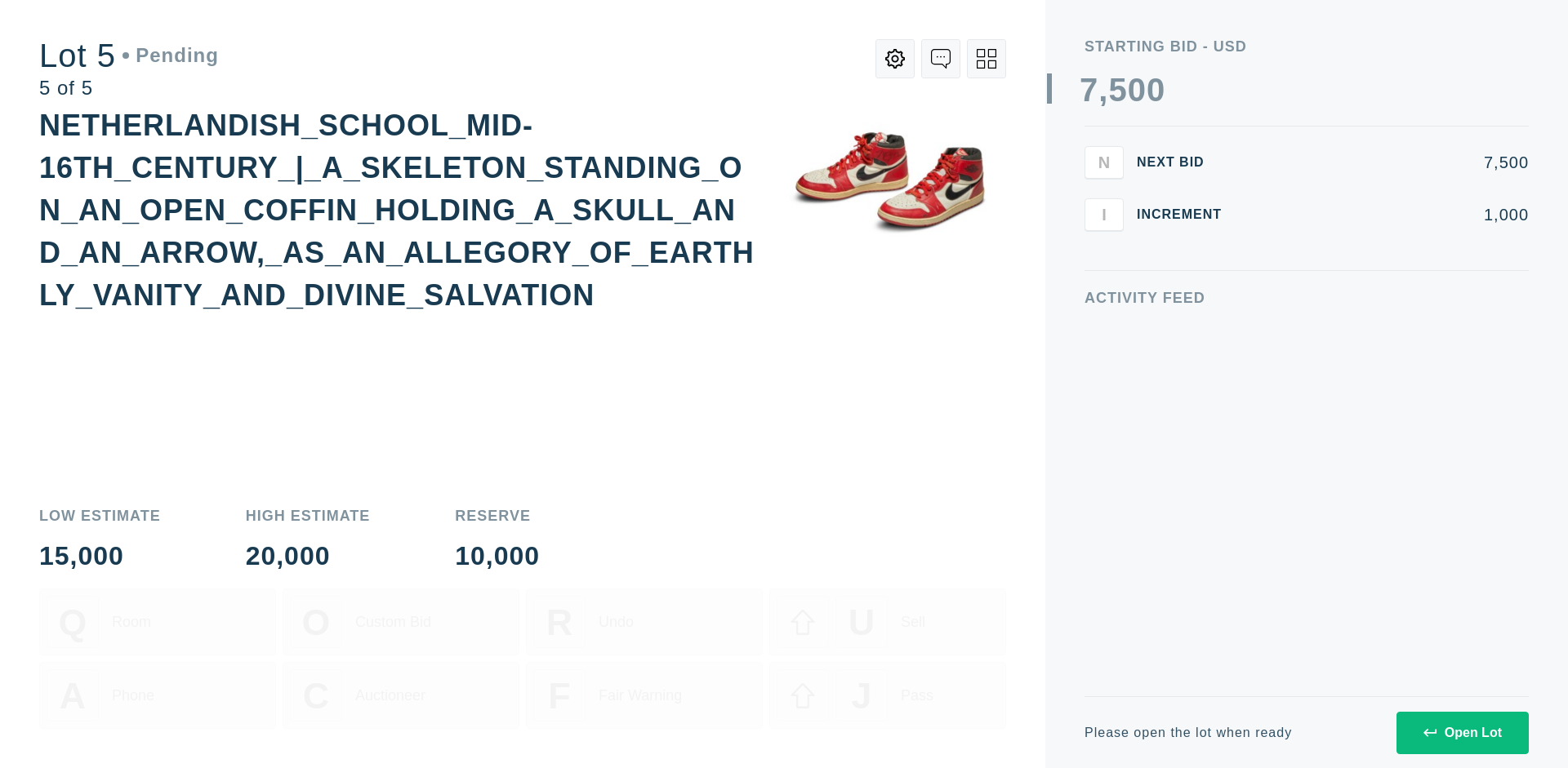
click at [1462, 732] on div "Open Lot" at bounding box center [1462, 733] width 79 height 15
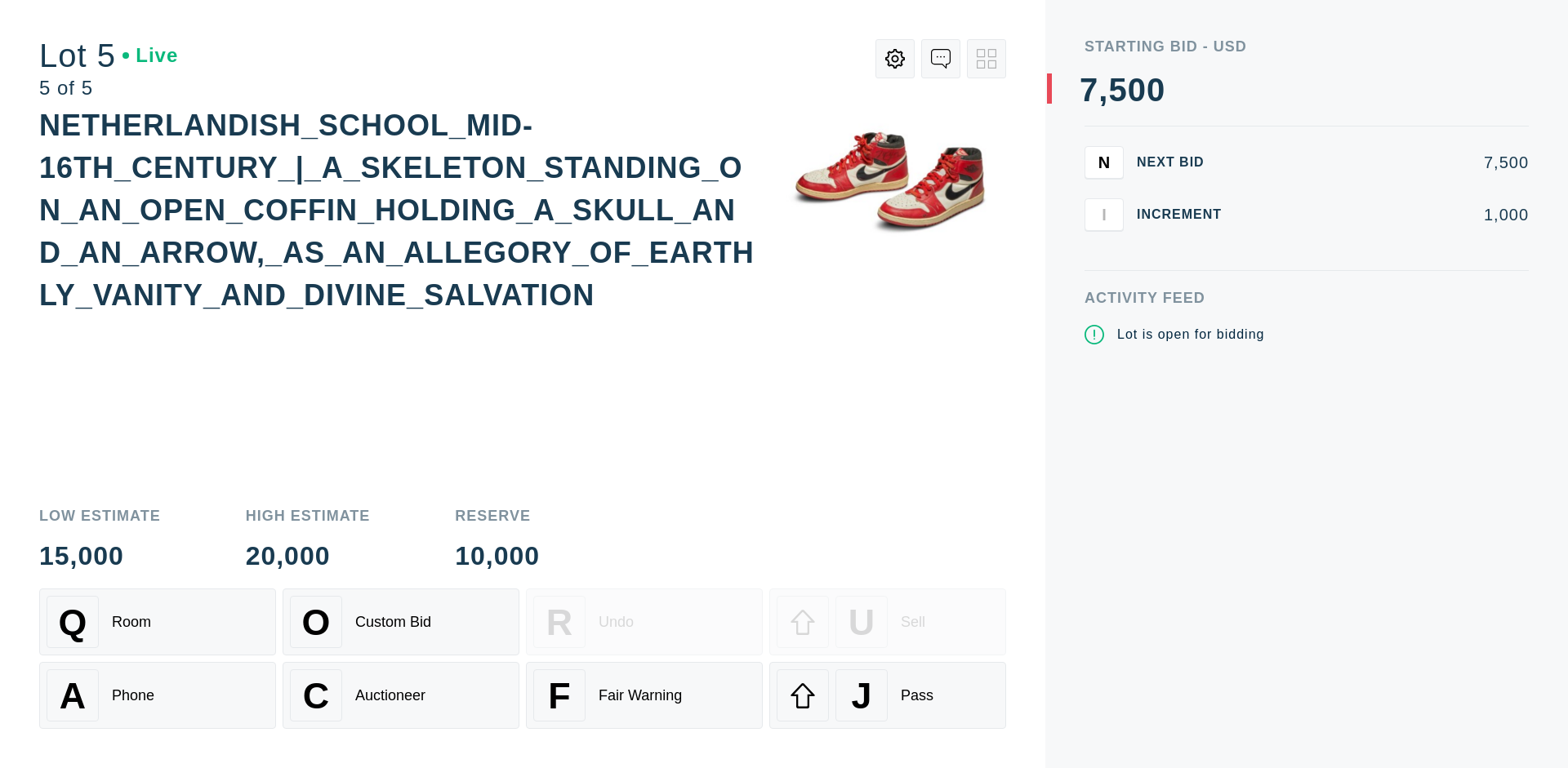
click at [157, 622] on div "Q Room" at bounding box center [157, 622] width 222 height 52
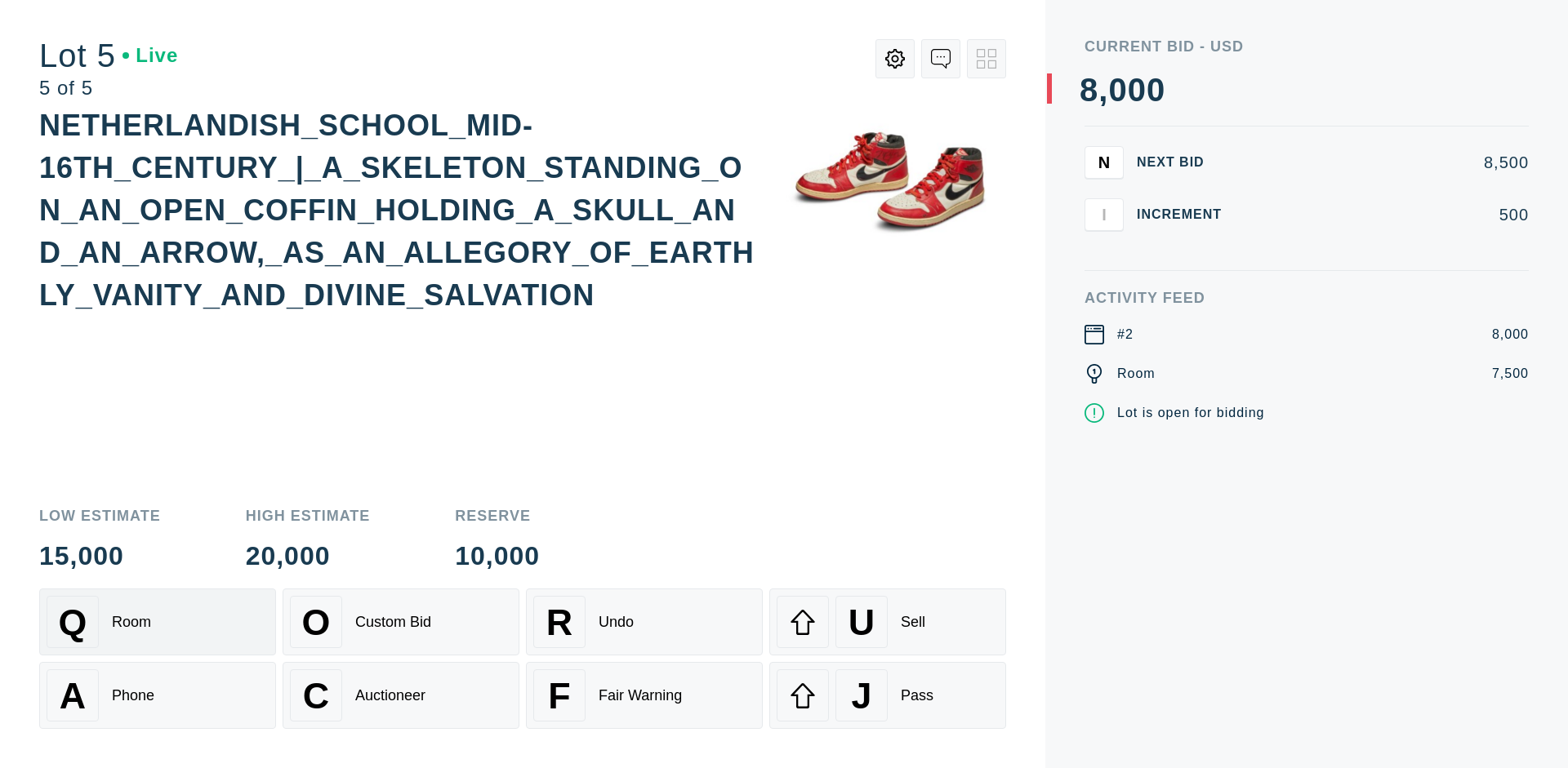
click at [157, 622] on div "Q Room" at bounding box center [157, 622] width 222 height 52
click at [888, 622] on div "U Sell" at bounding box center [888, 622] width 222 height 52
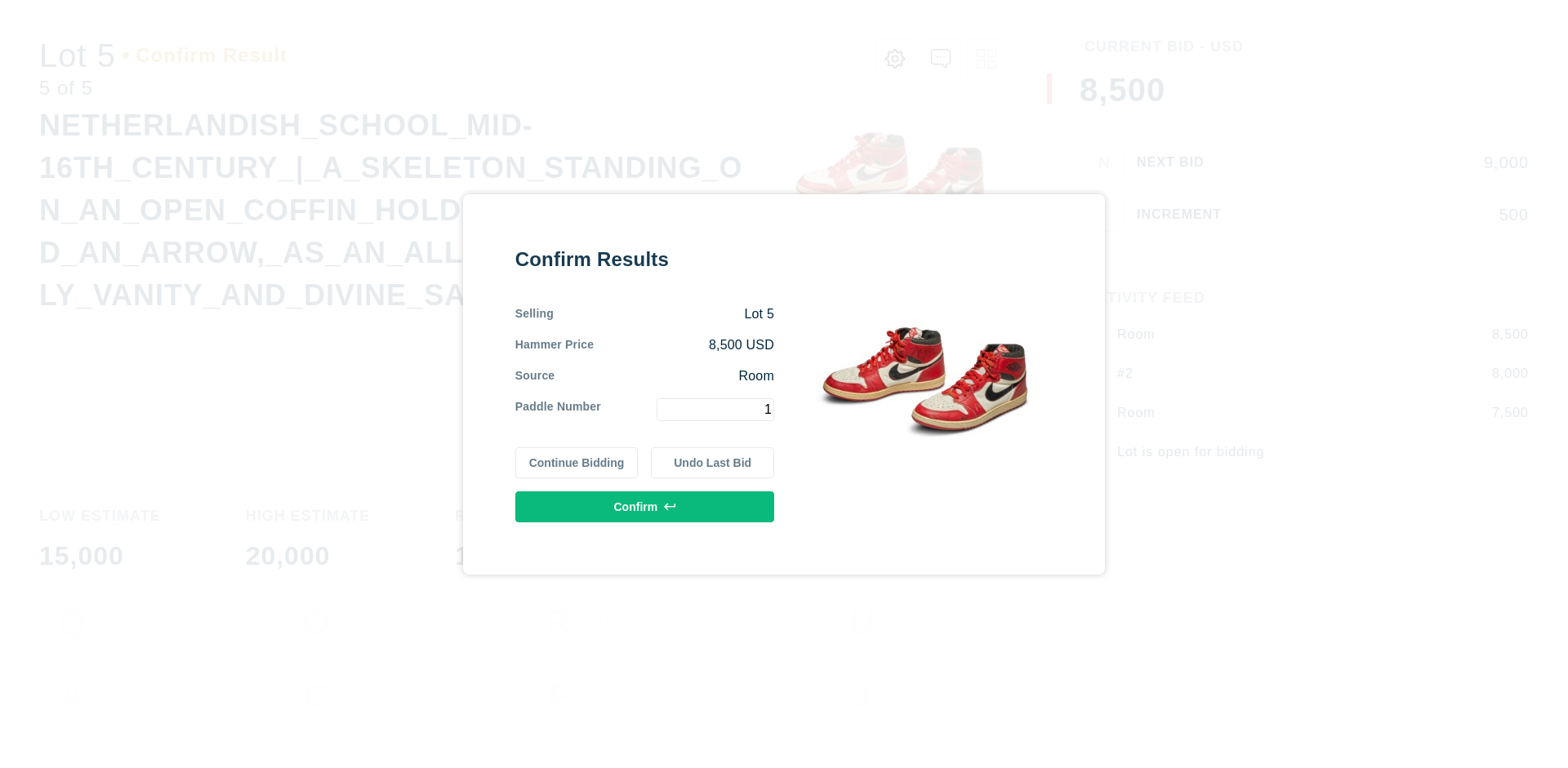
type input "1"
click at [645, 506] on button "Confirm" at bounding box center [645, 507] width 259 height 31
